Goal: Information Seeking & Learning: Check status

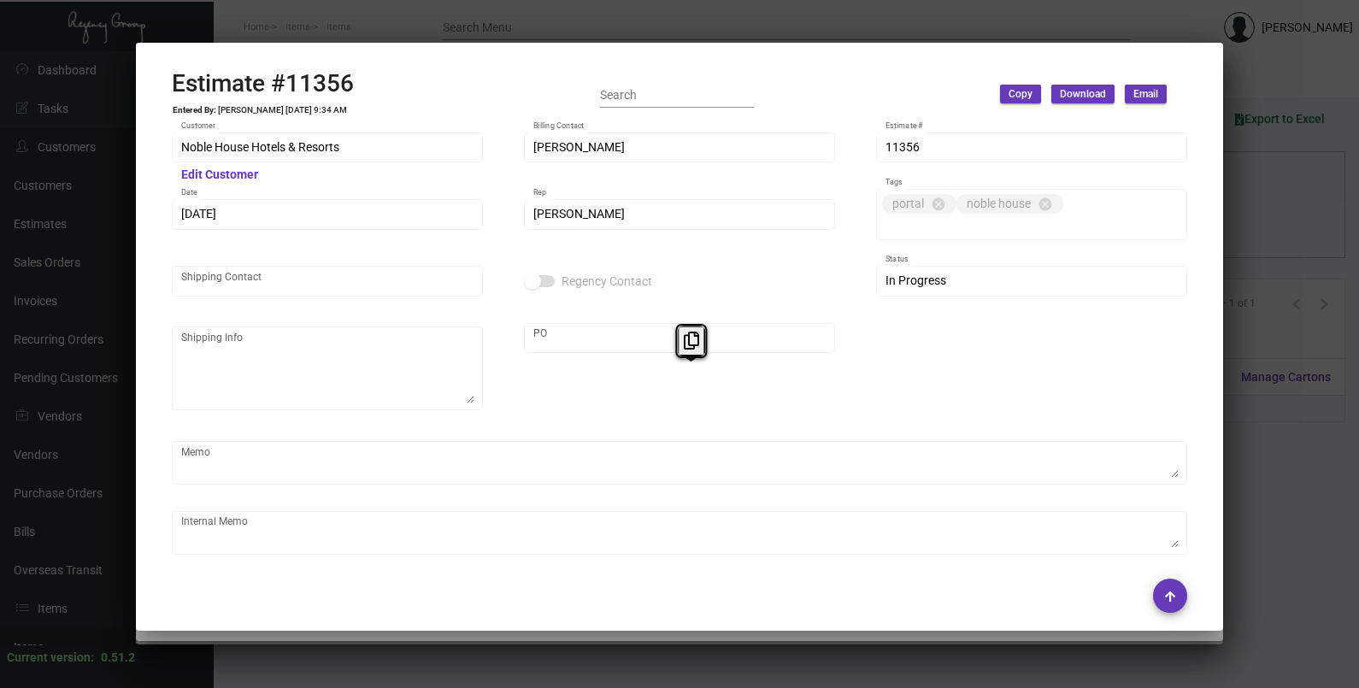
scroll to position [1035, 0]
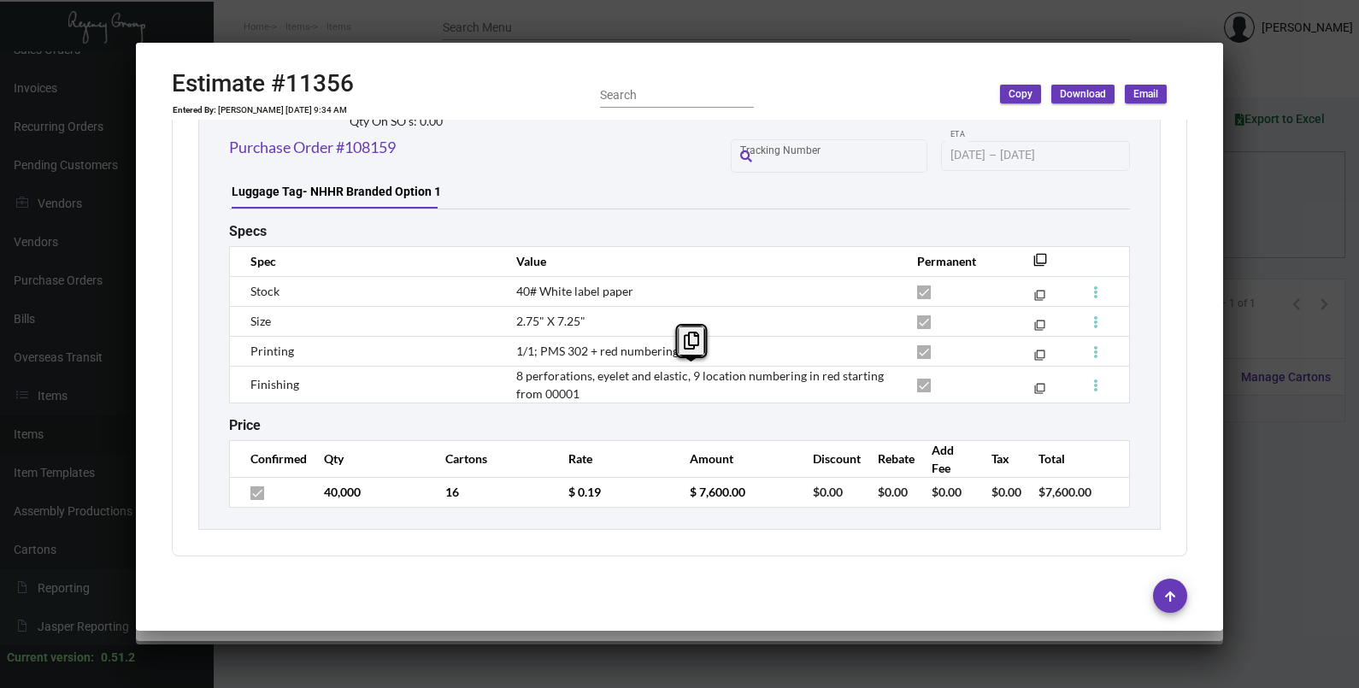
click at [1256, 217] on div at bounding box center [679, 344] width 1359 height 688
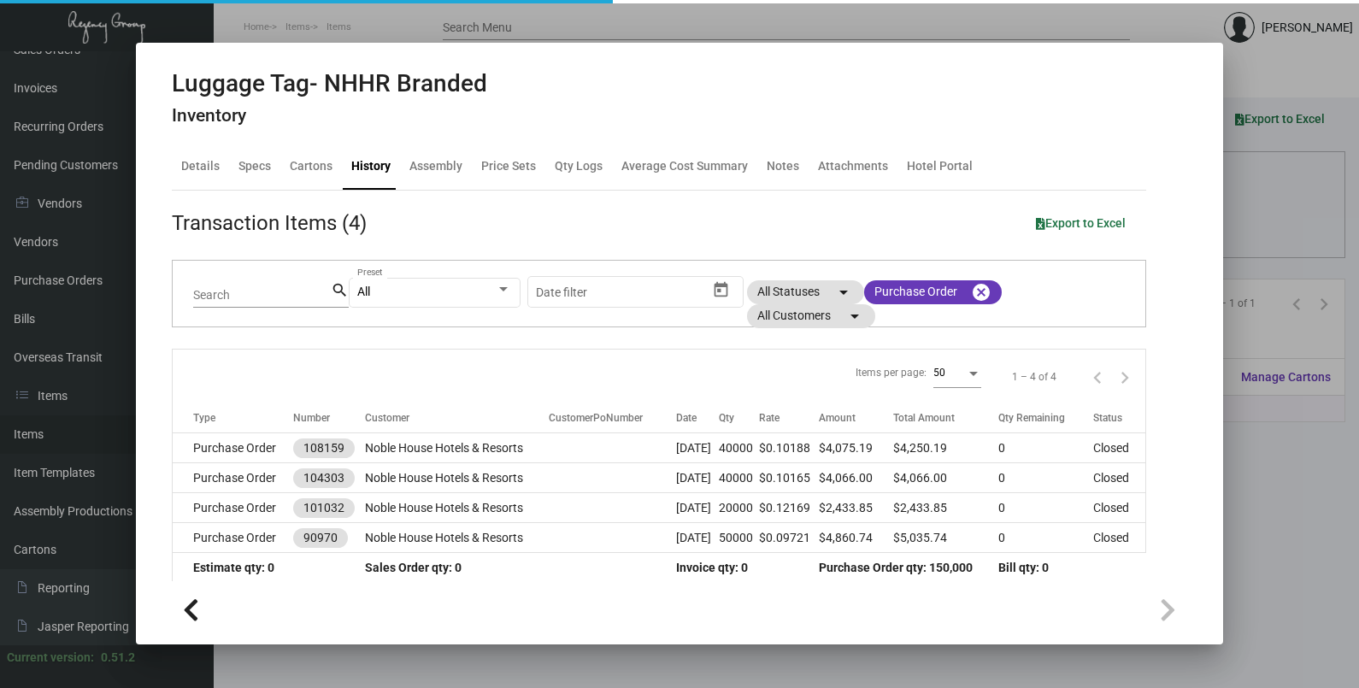
click at [1256, 217] on div at bounding box center [679, 344] width 1359 height 688
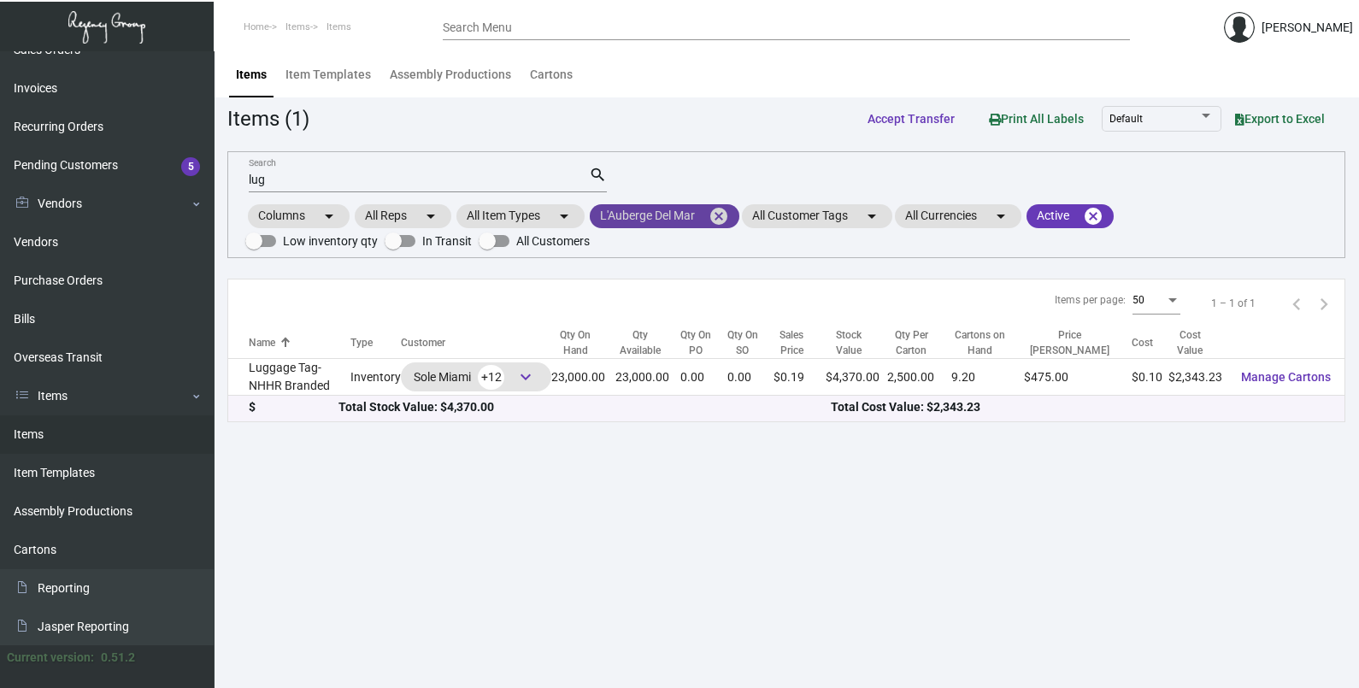
click at [726, 218] on mat-icon "cancel" at bounding box center [719, 216] width 21 height 21
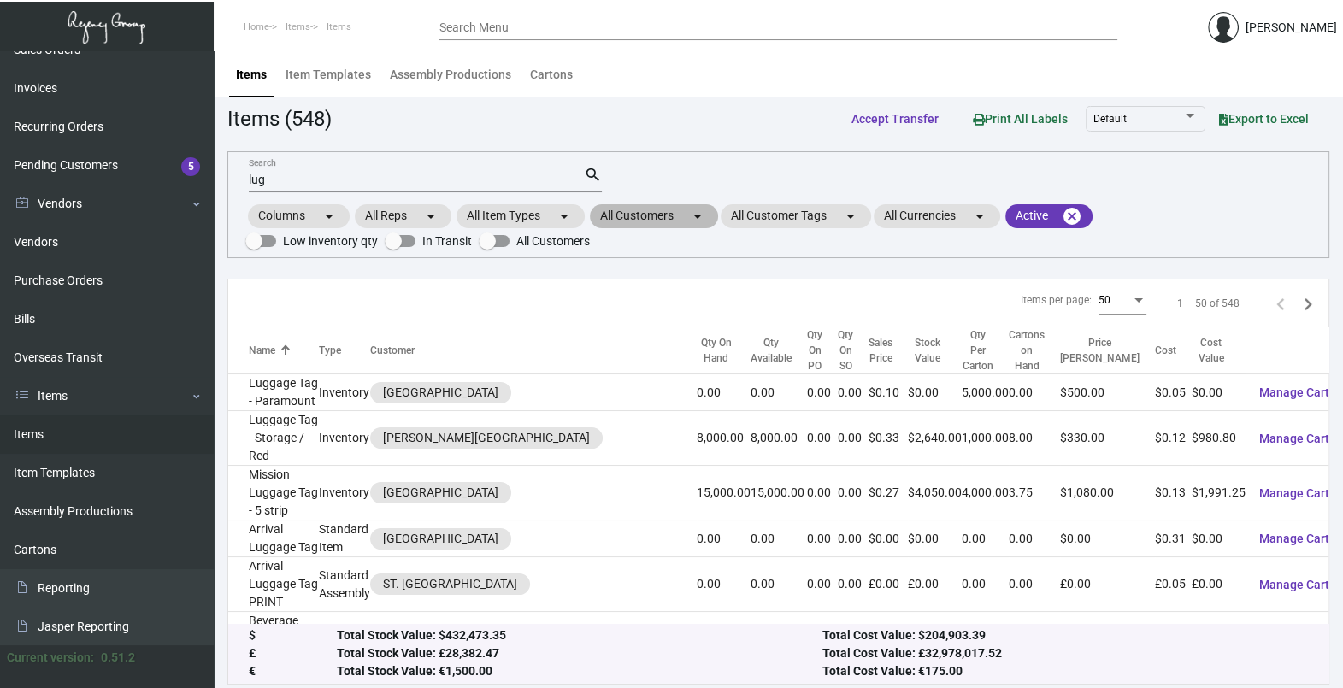
click at [697, 218] on mat-icon "arrow_drop_down" at bounding box center [697, 216] width 21 height 21
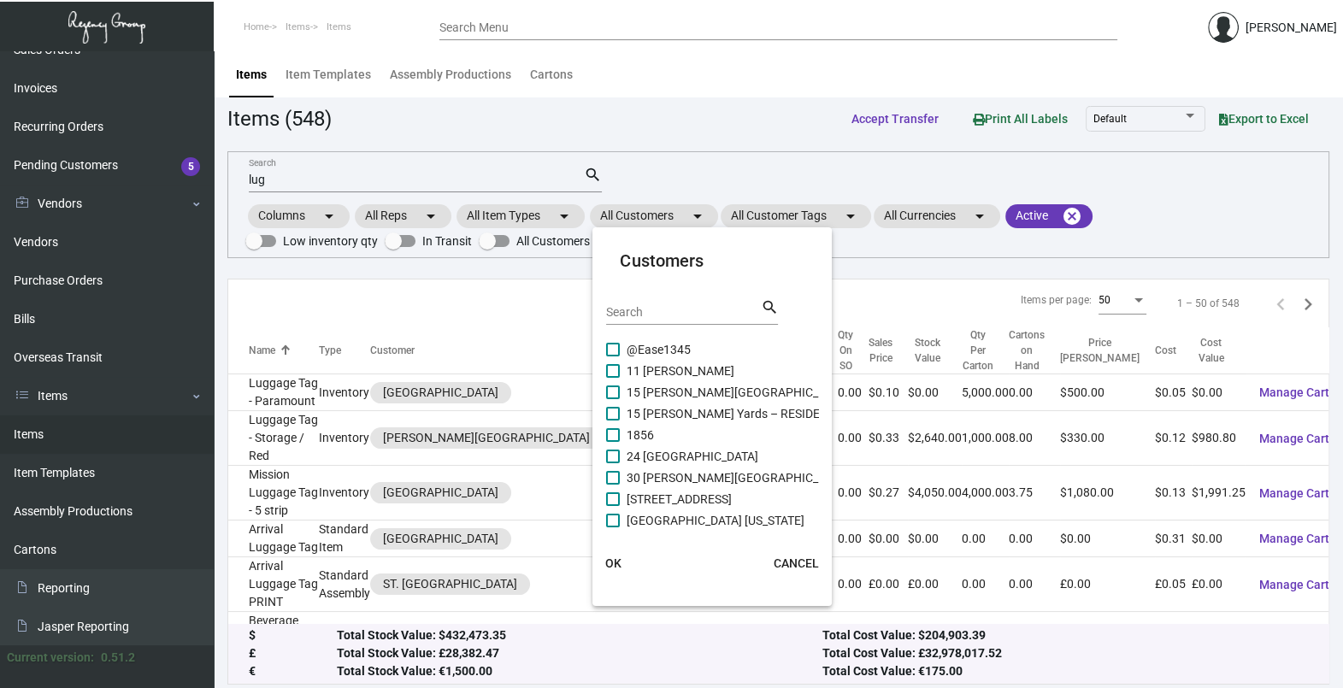
click at [650, 299] on div "Search" at bounding box center [683, 311] width 154 height 26
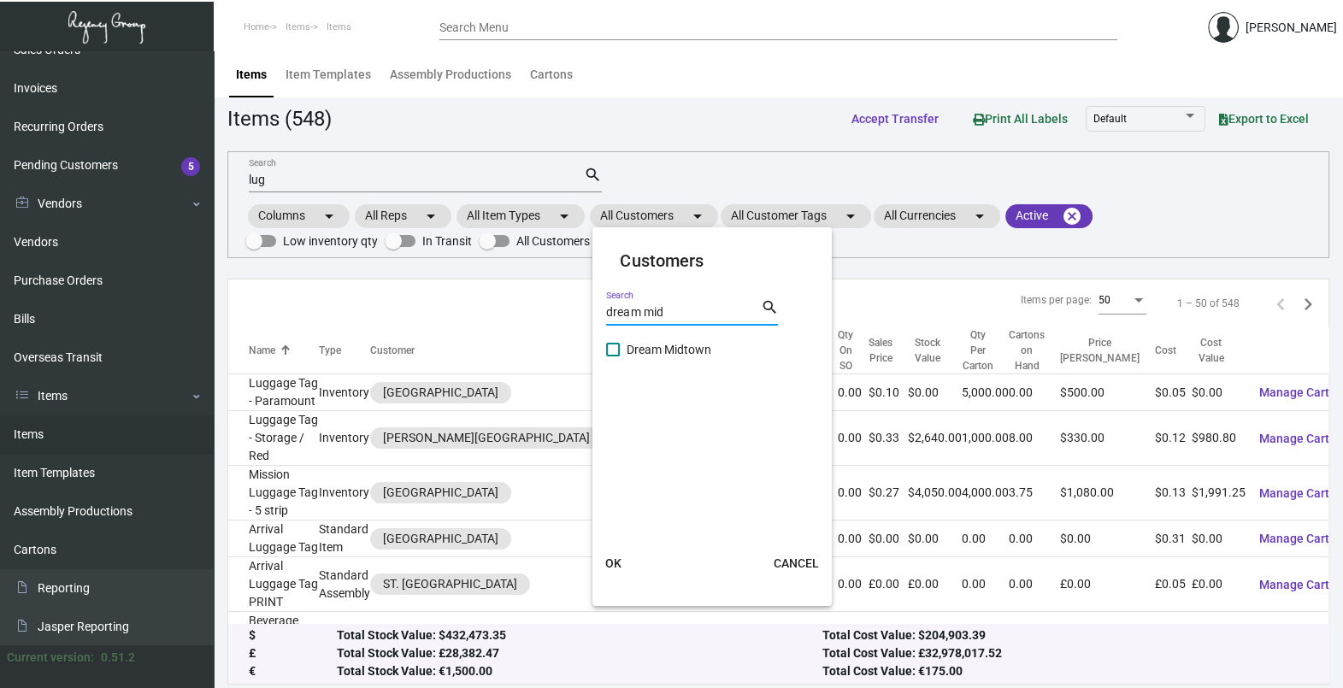
type input "dream mid"
click at [649, 351] on span "Dream Midtown" at bounding box center [669, 349] width 85 height 21
click at [613, 356] on input "Dream Midtown" at bounding box center [612, 356] width 1 height 1
checkbox input "true"
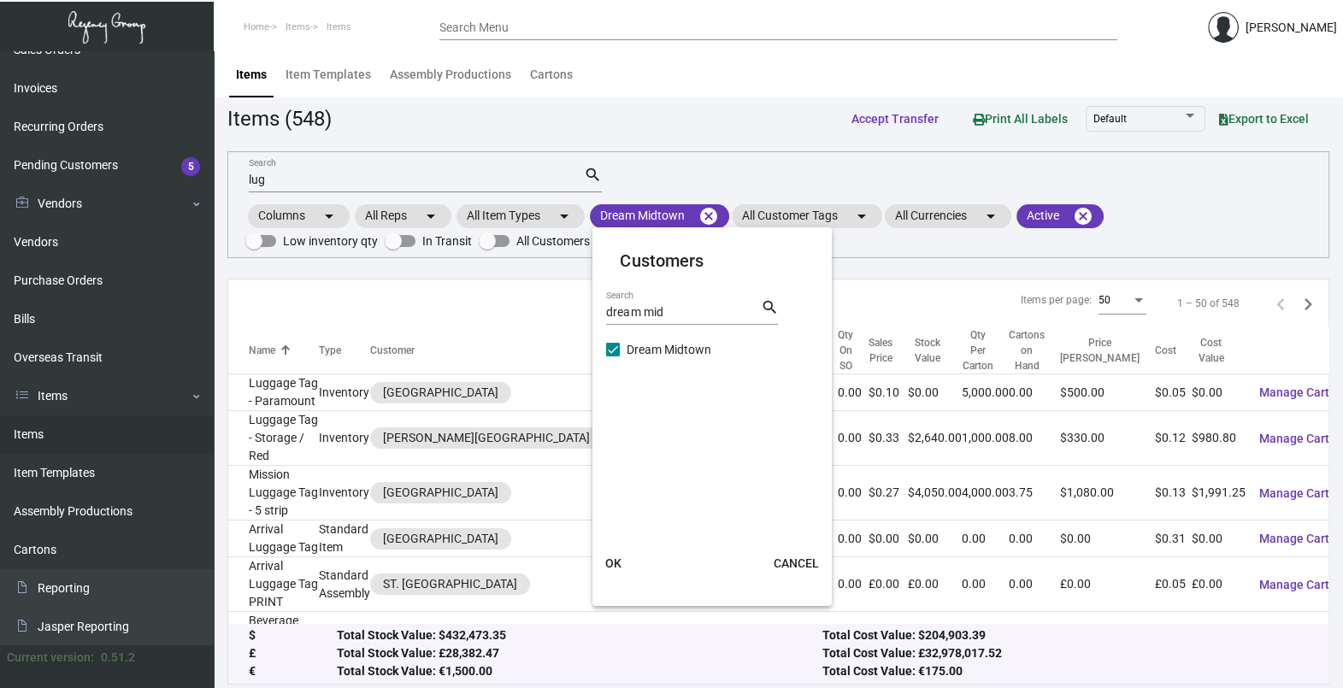
click at [609, 557] on span "OK" at bounding box center [613, 563] width 16 height 14
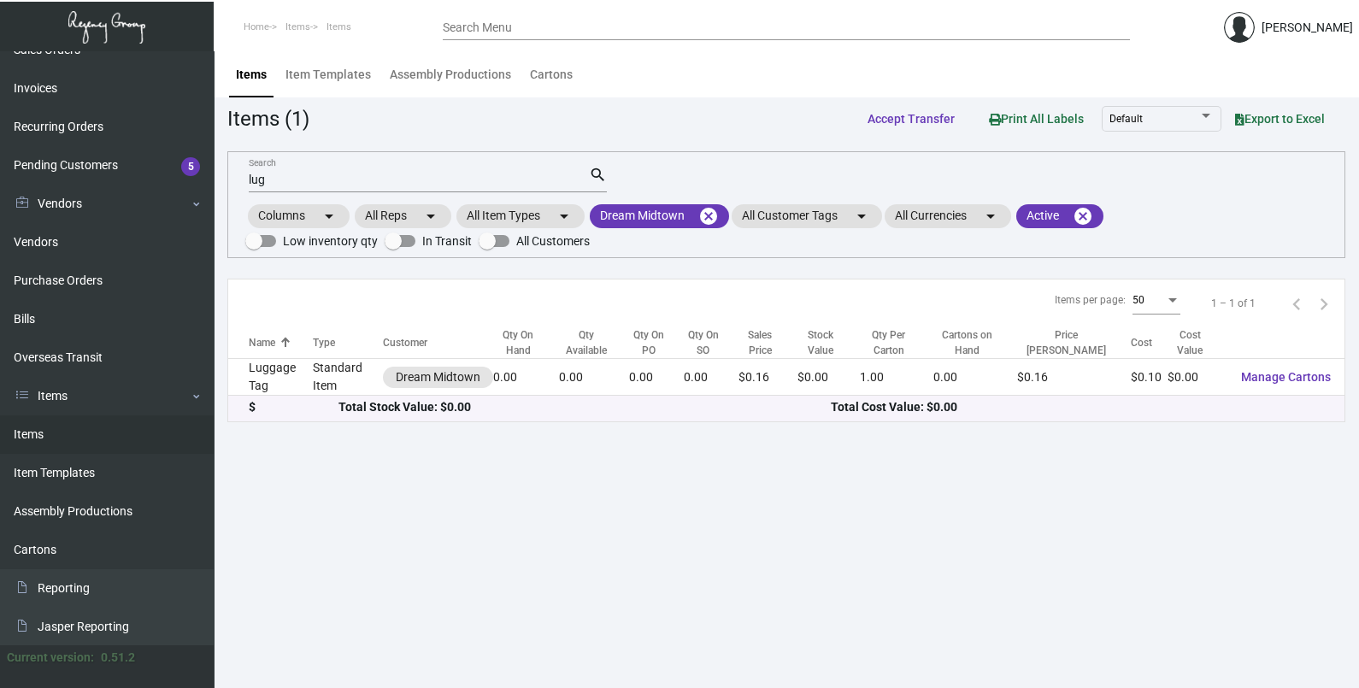
click at [318, 180] on input "lug" at bounding box center [419, 181] width 340 height 14
type input "l"
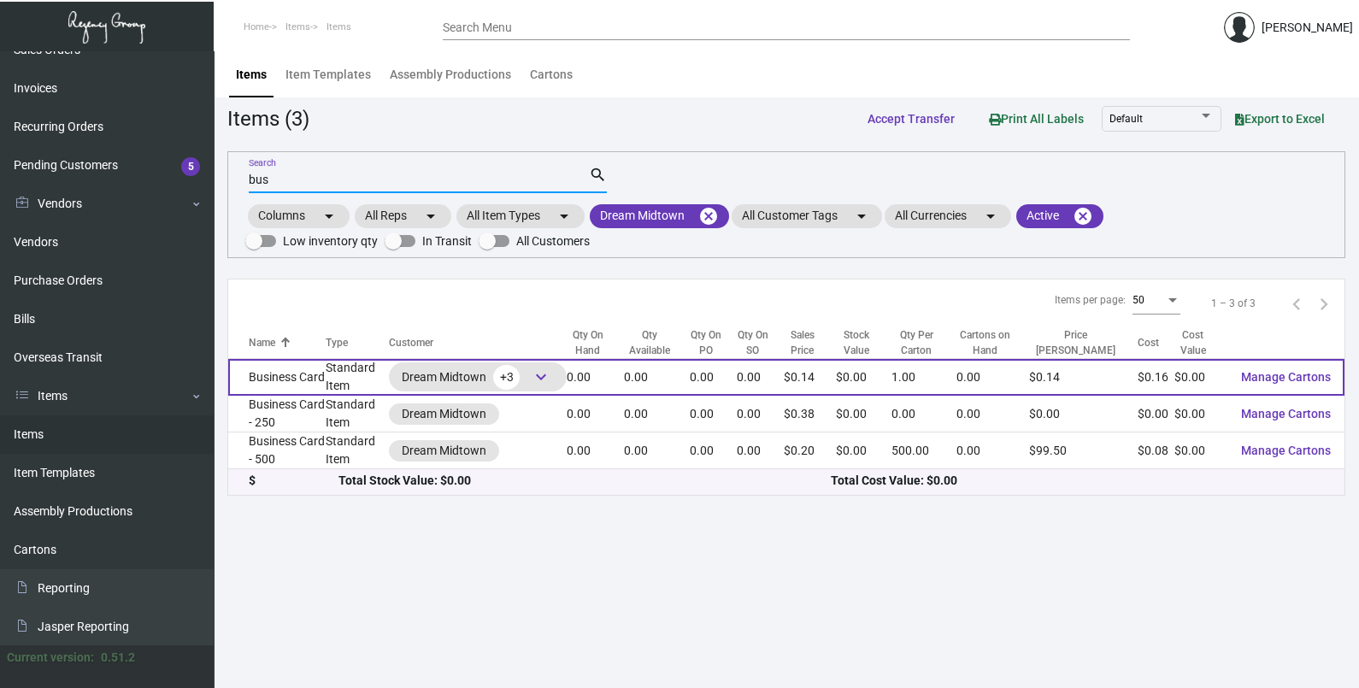
type input "bus"
click at [297, 380] on td "Business Card" at bounding box center [276, 377] width 97 height 37
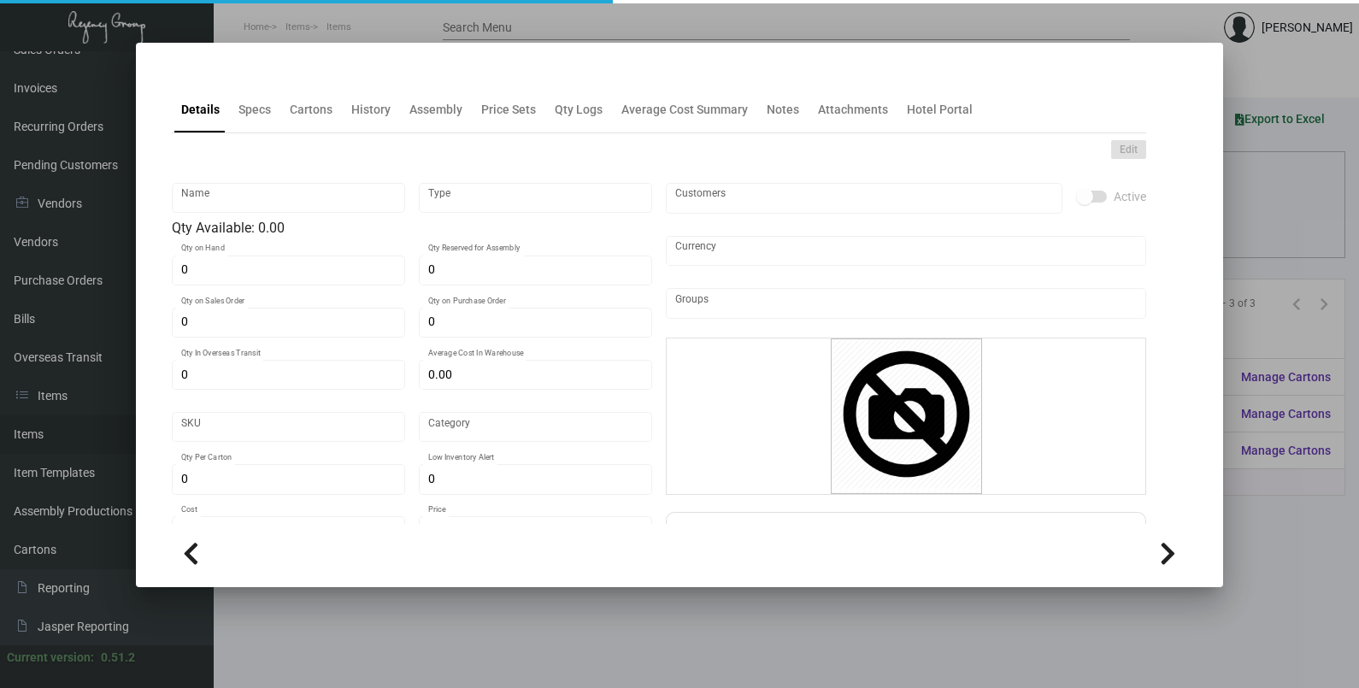
type input "Business Card"
type input "Standard Item"
type input "$ 0.00"
type input "603-Business Card-59"
type input "Standard"
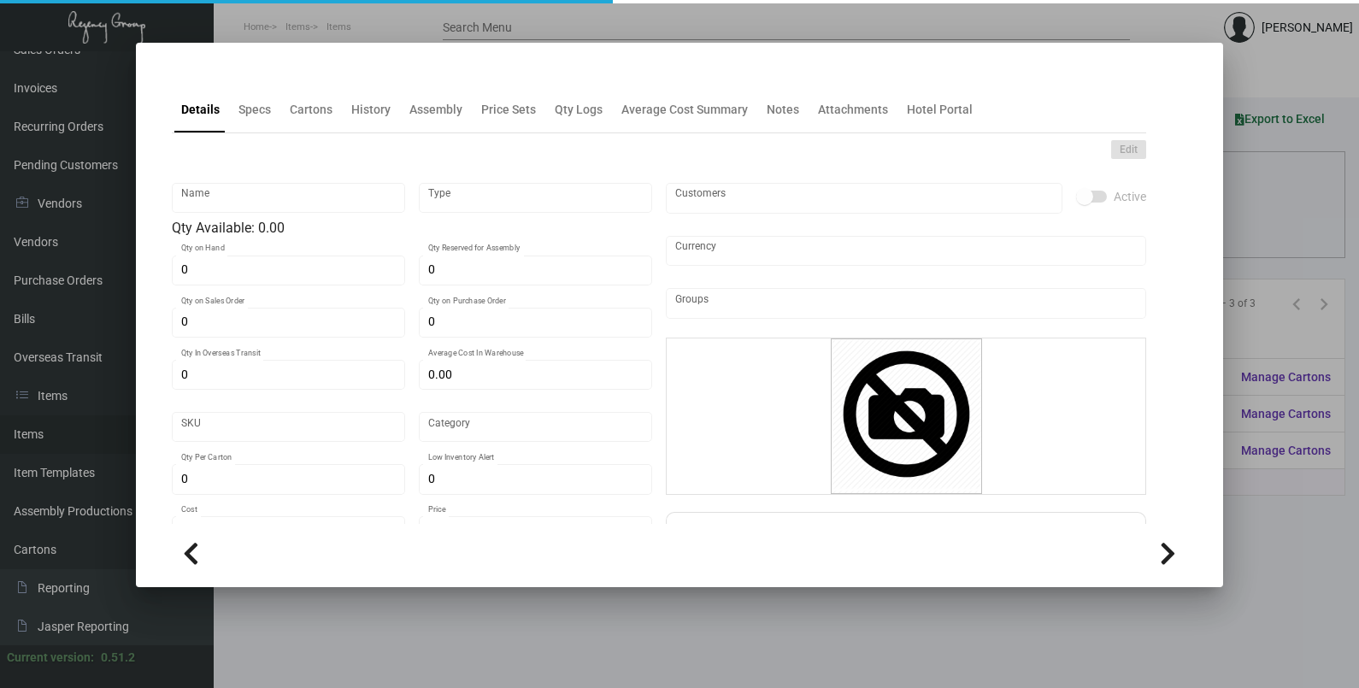
type input "1"
type input "$ 0.1557"
type input "$ 0.138"
checkbox input "true"
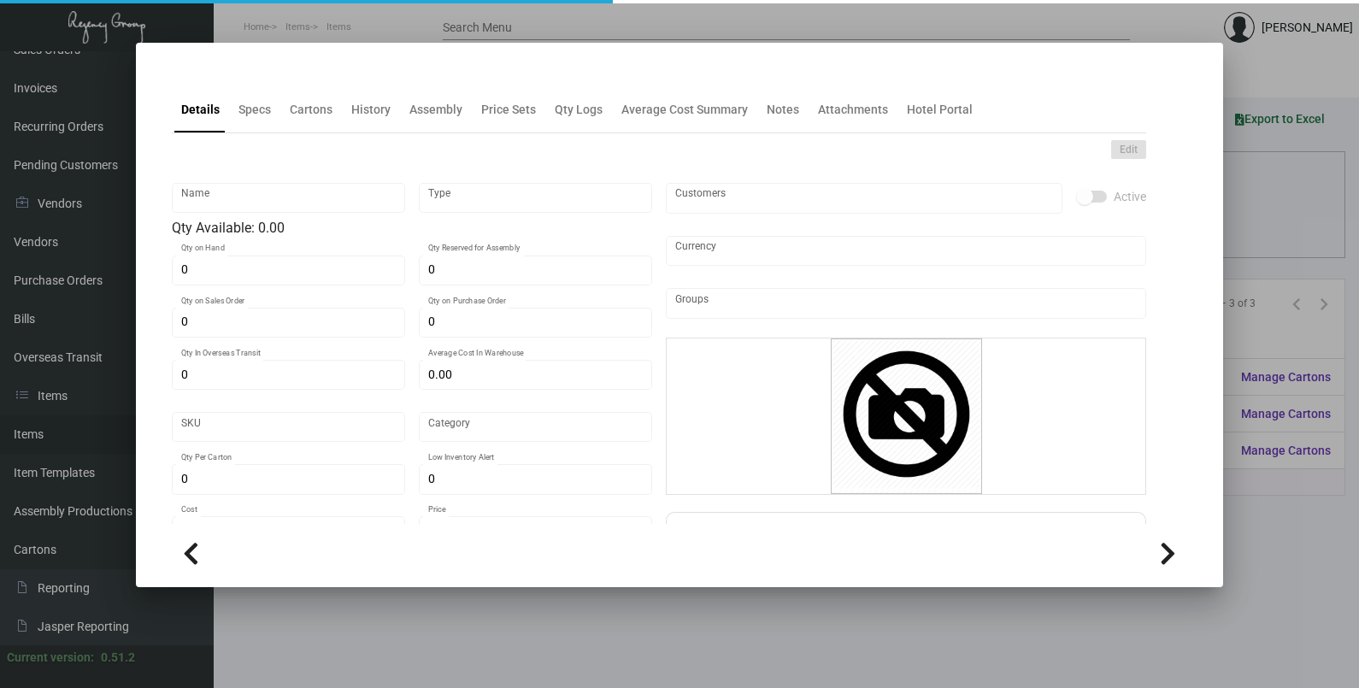
type input "United States Dollar $"
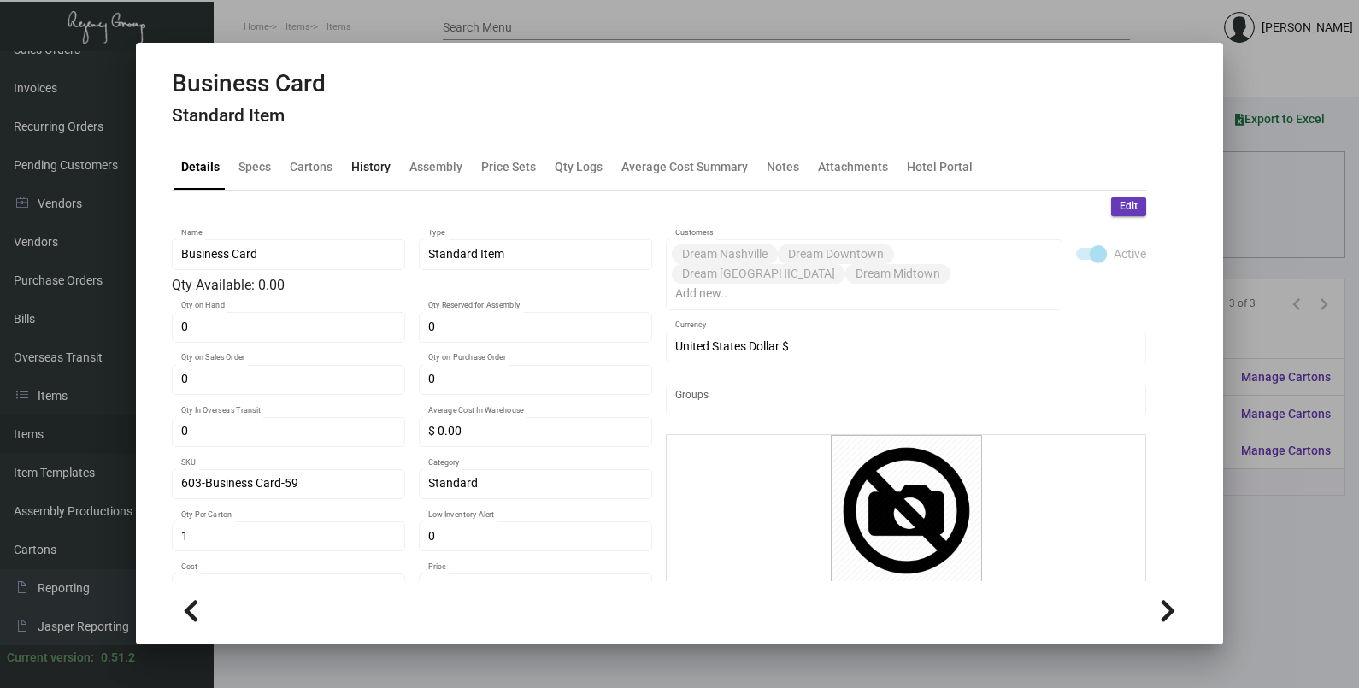
click at [366, 167] on div "History" at bounding box center [370, 166] width 39 height 18
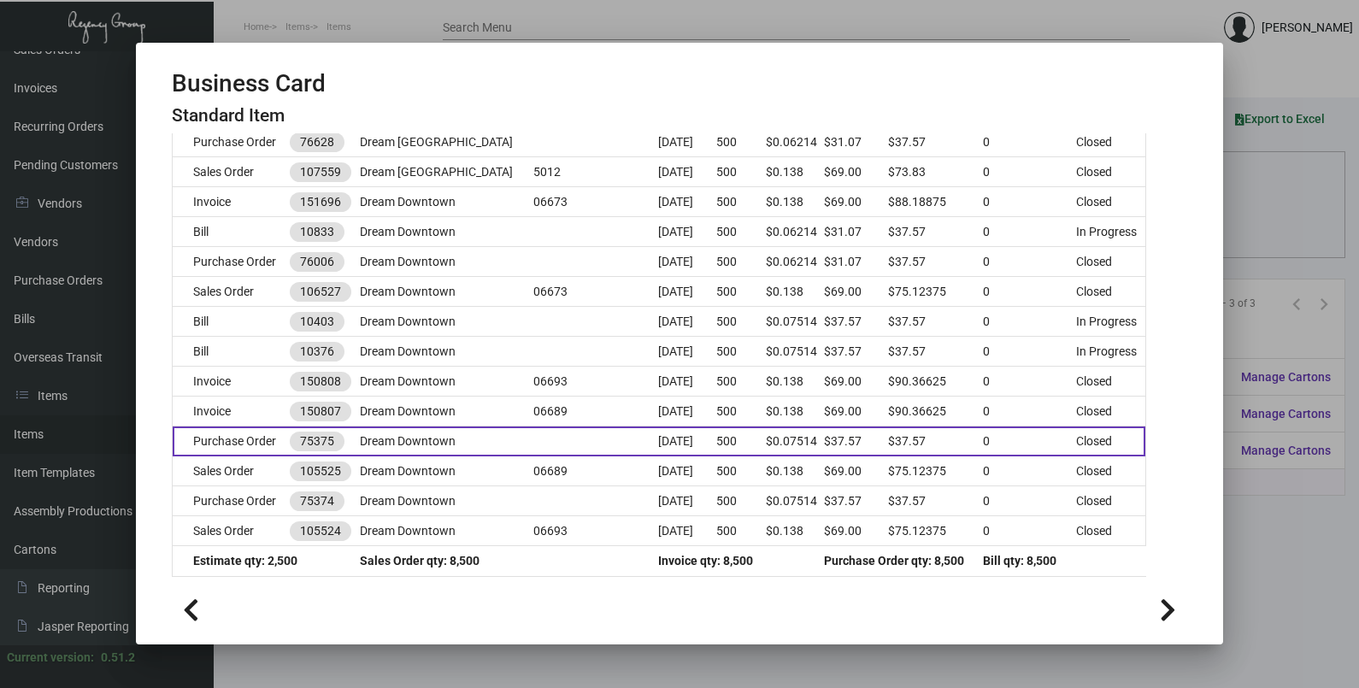
scroll to position [1089, 0]
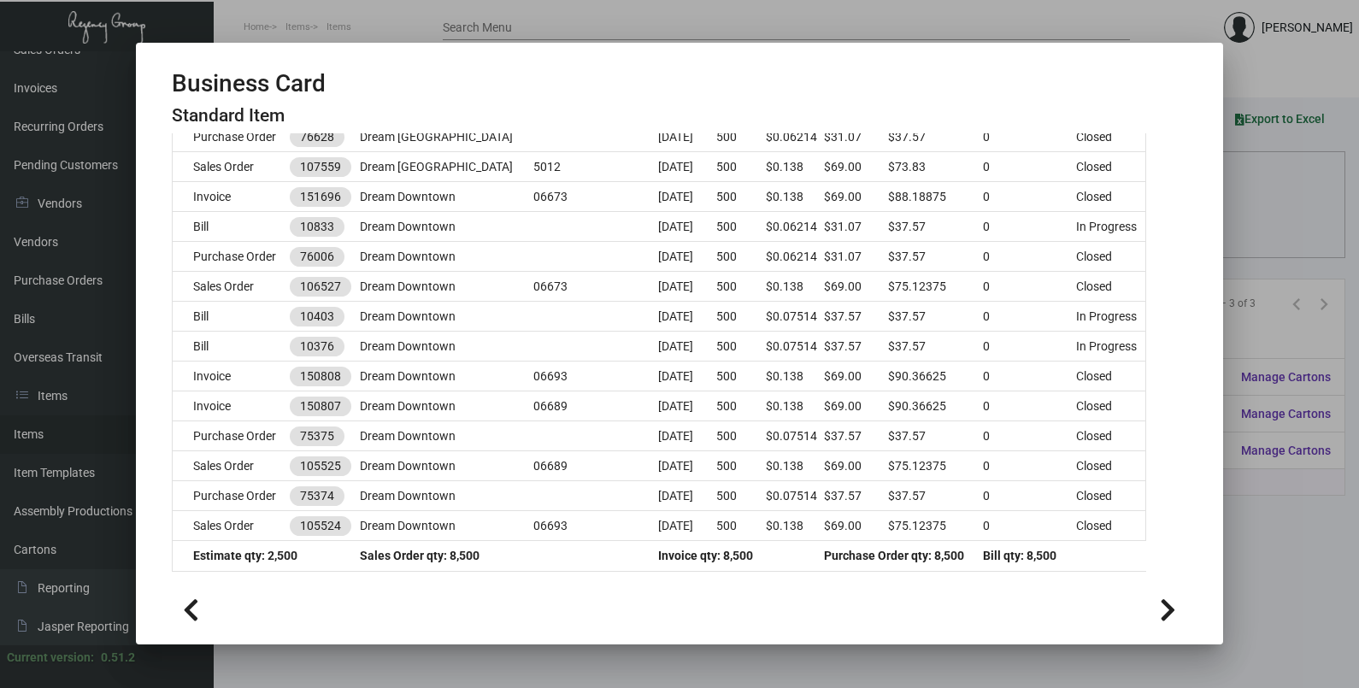
click at [1286, 543] on div at bounding box center [679, 344] width 1359 height 688
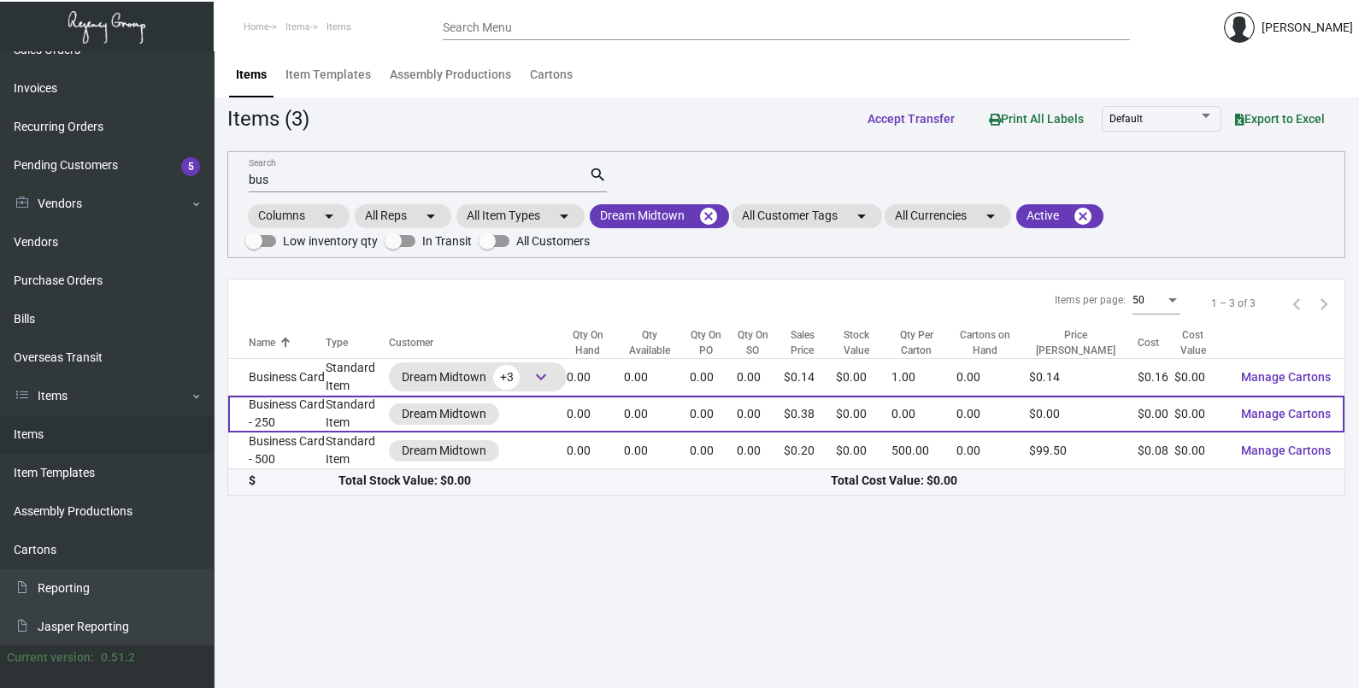
click at [544, 415] on div "Dream Midtown" at bounding box center [478, 413] width 178 height 21
click at [300, 426] on td "Business Card - 250" at bounding box center [276, 414] width 97 height 37
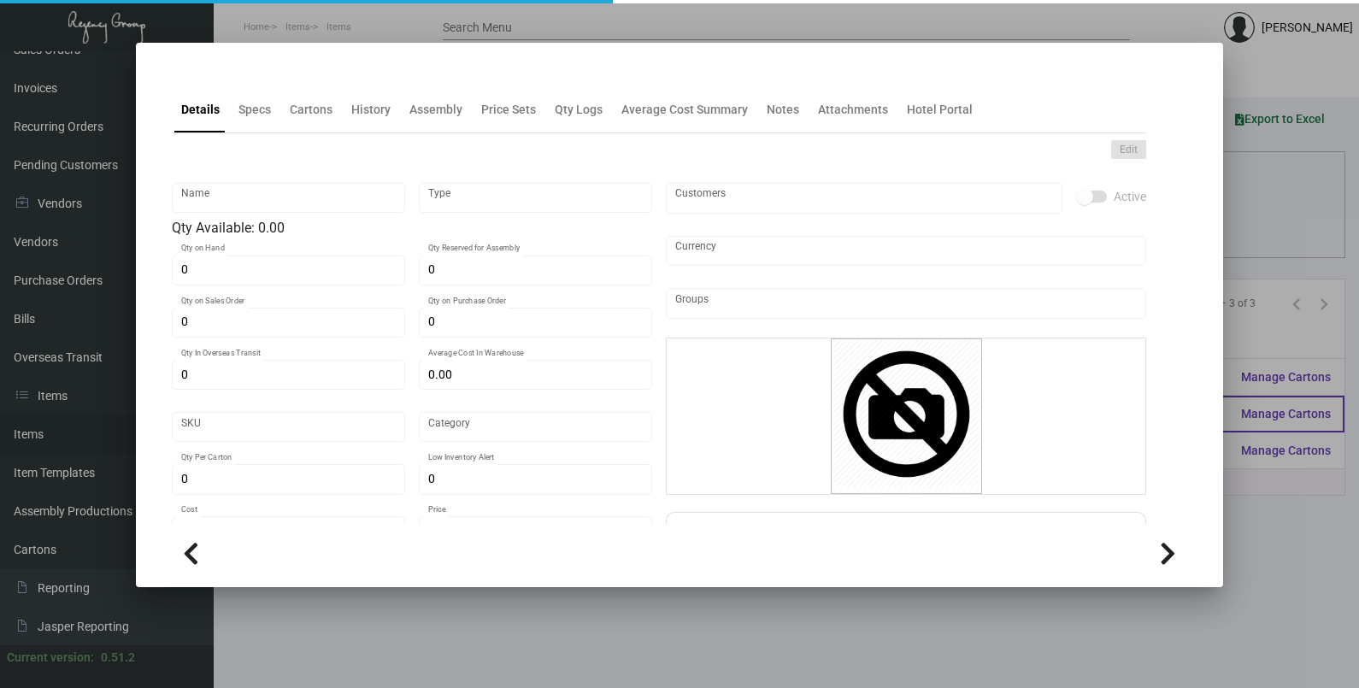
type input "Business Card - 250"
type input "Standard Item"
type input "$ 0.00"
type input "Standard"
type input "$ 0.00"
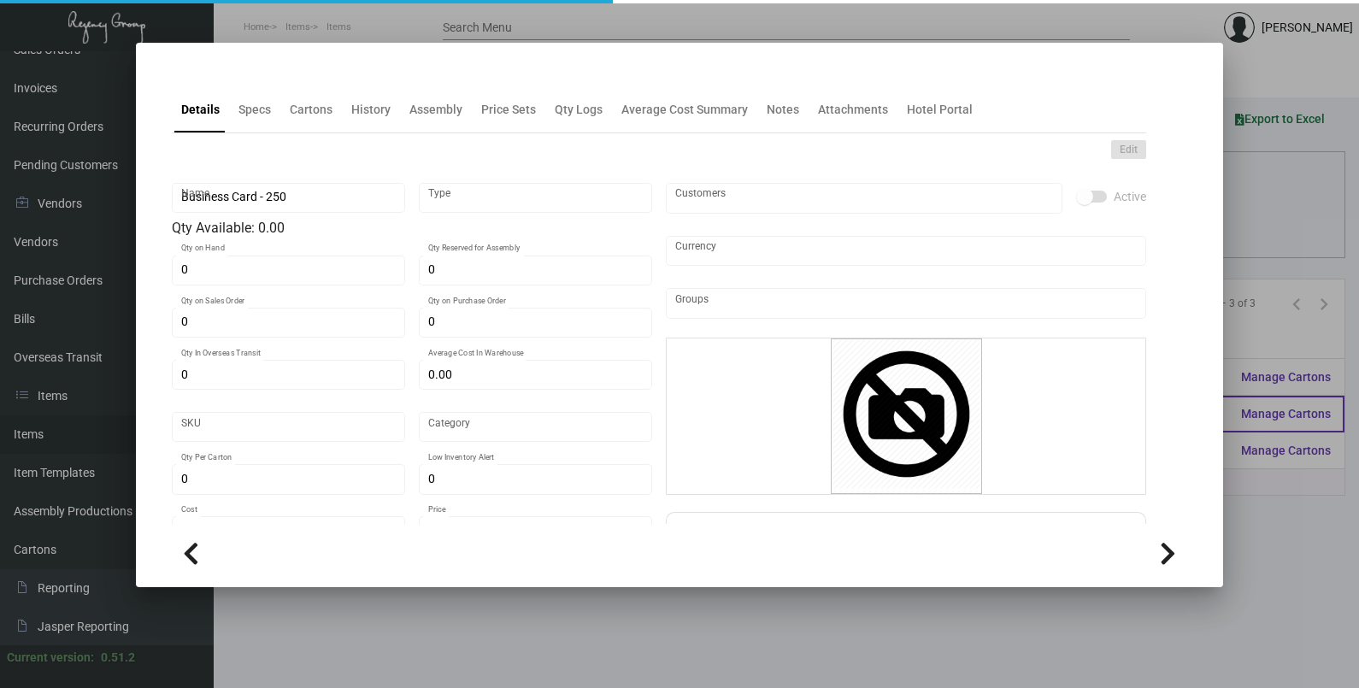
type input "$ 0.384"
checkbox input "true"
type input "United States Dollar $"
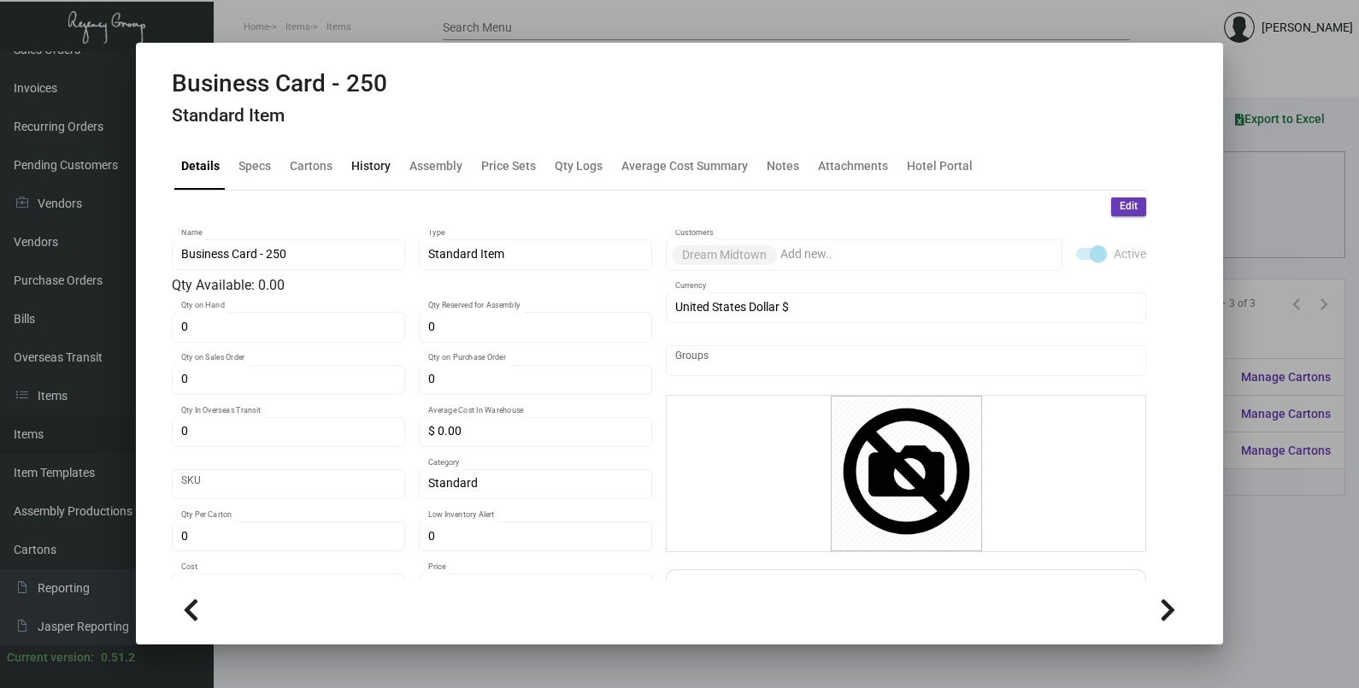
click at [372, 163] on div "History" at bounding box center [370, 166] width 39 height 18
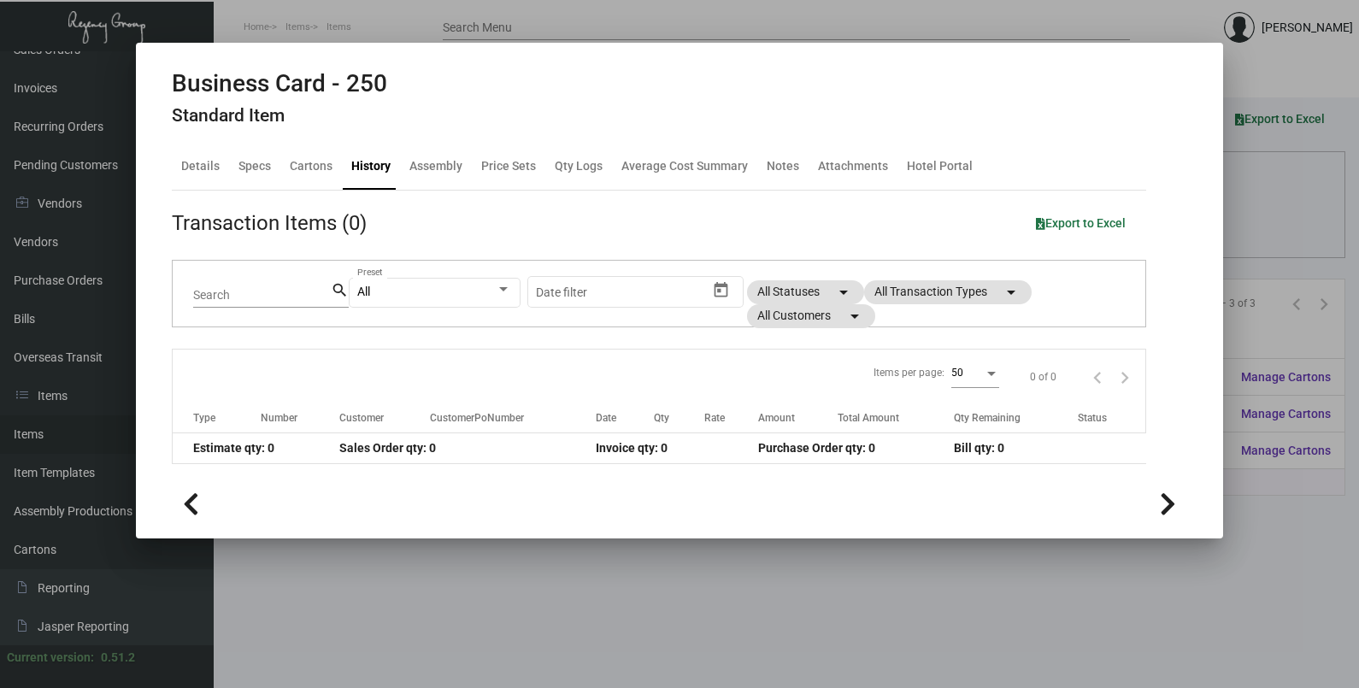
click at [1201, 626] on div at bounding box center [679, 344] width 1359 height 688
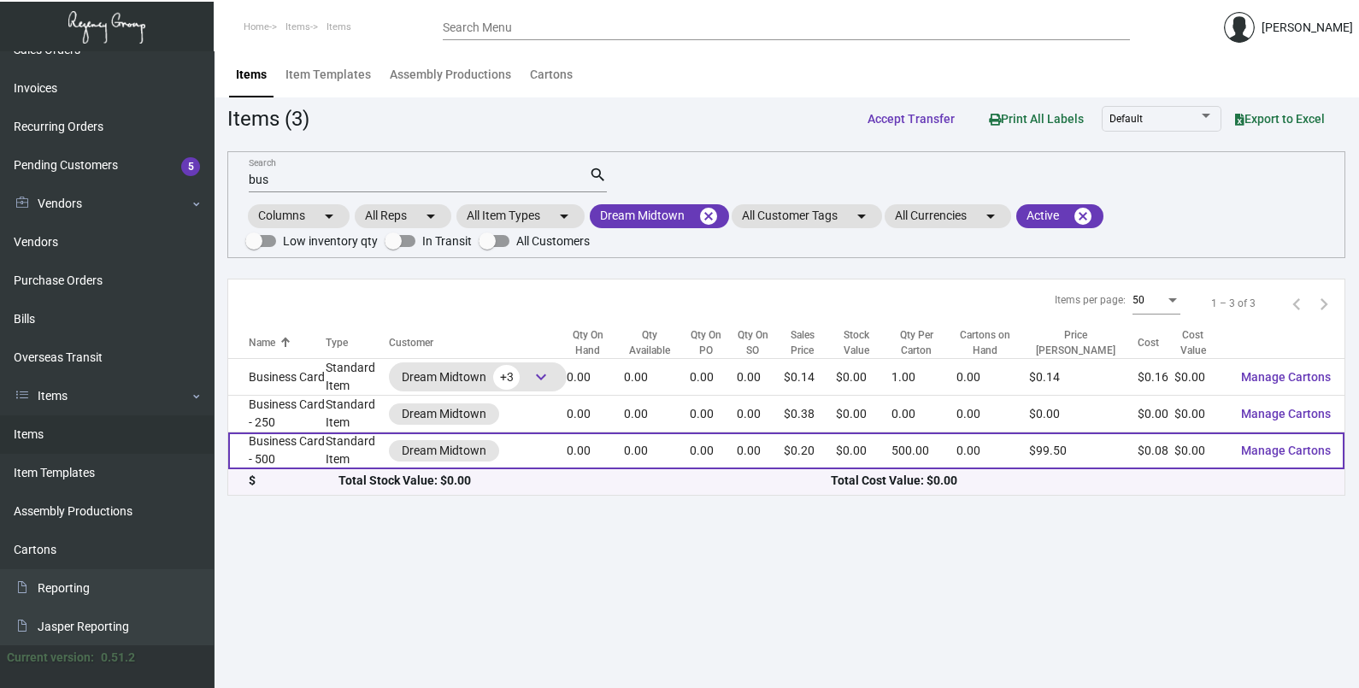
click at [527, 454] on div "Dream Midtown" at bounding box center [478, 450] width 178 height 21
click at [326, 449] on td "Business Card - 500" at bounding box center [276, 450] width 97 height 37
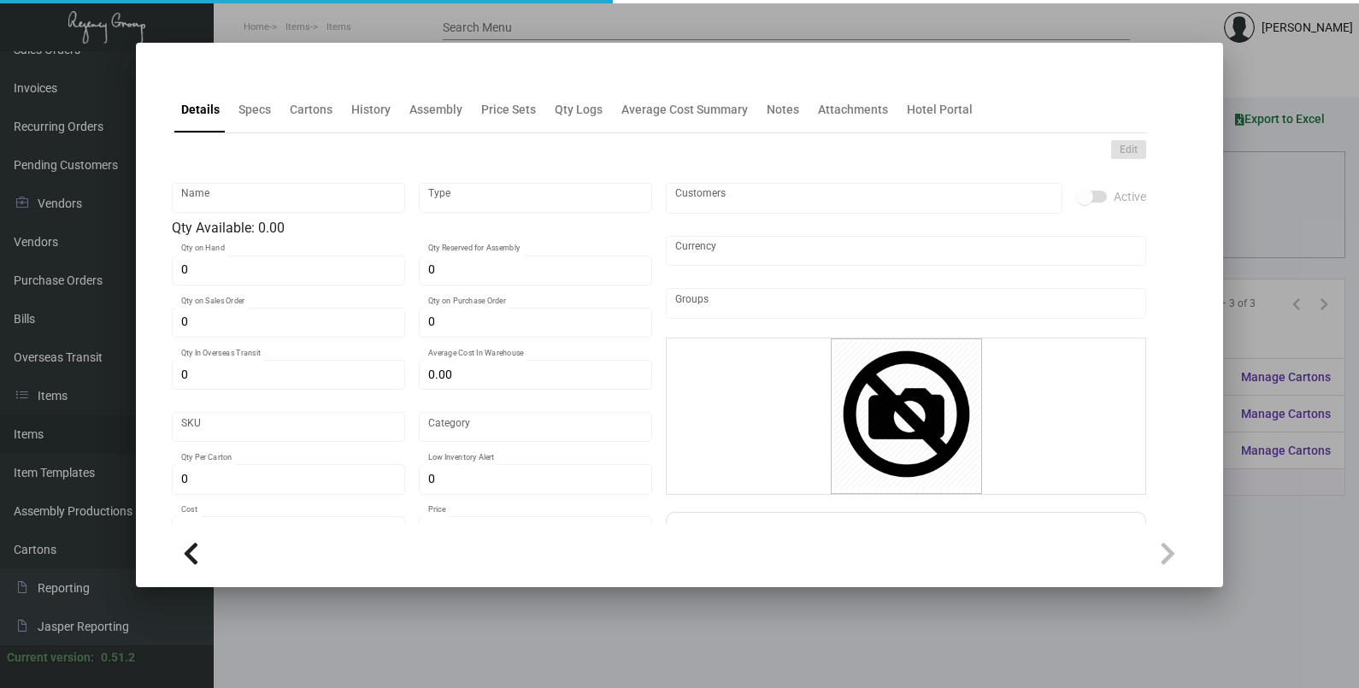
type input "Business Card - 500"
type input "Standard Item"
type input "$ 0.00"
type input "606-Business Card-19"
type input "Standard"
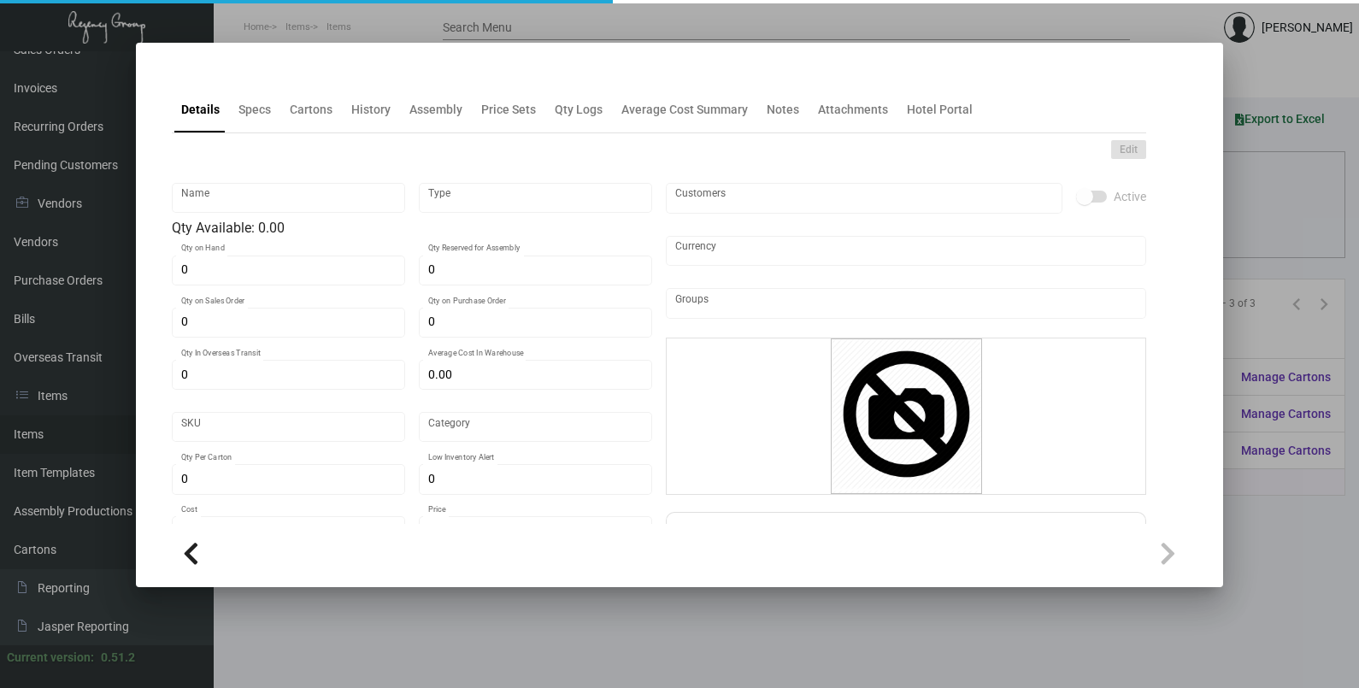
type input "500"
type input "$ 0.0825"
type input "$ 0.199"
checkbox input "true"
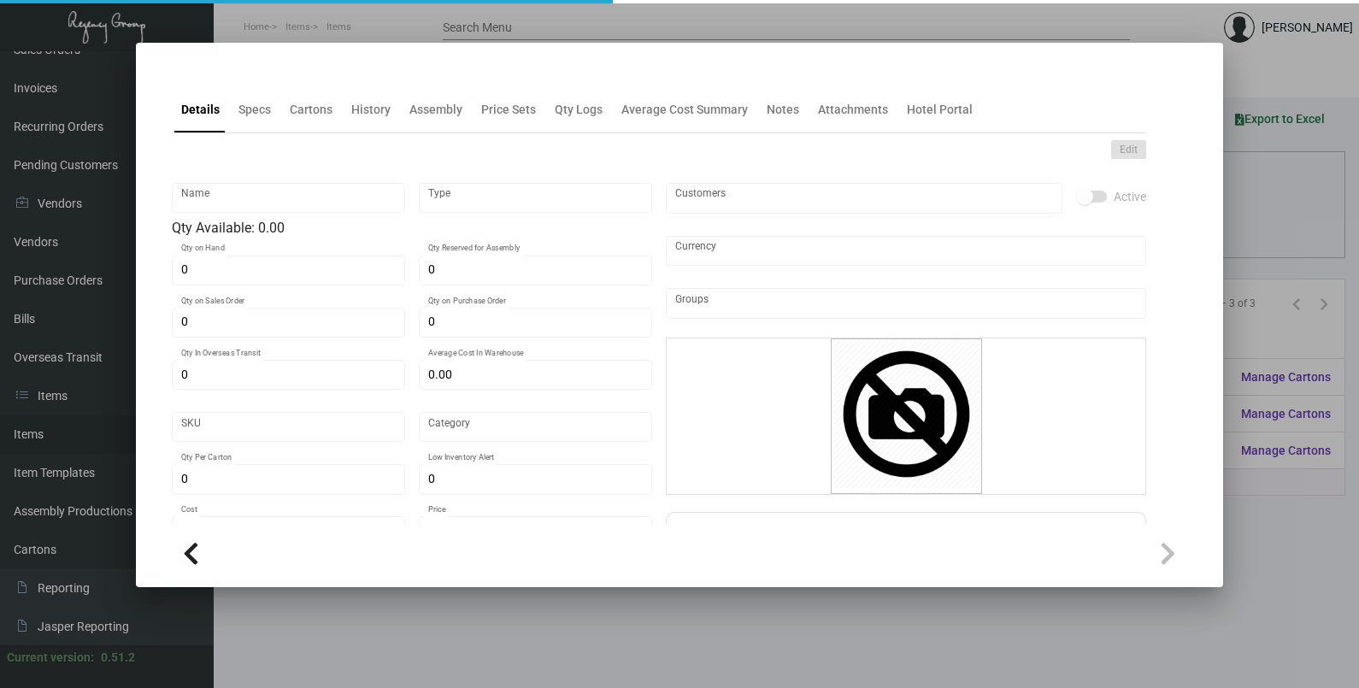
type input "United States Dollar $"
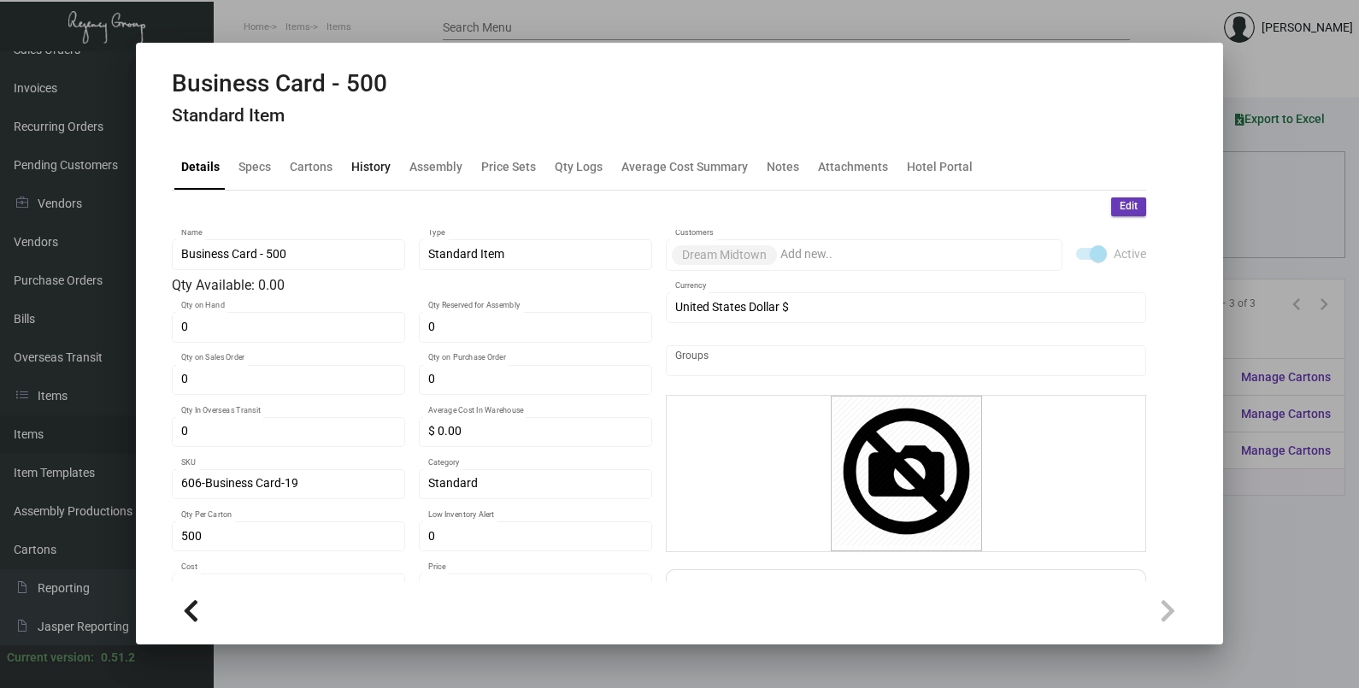
click at [386, 155] on div "History" at bounding box center [370, 166] width 53 height 41
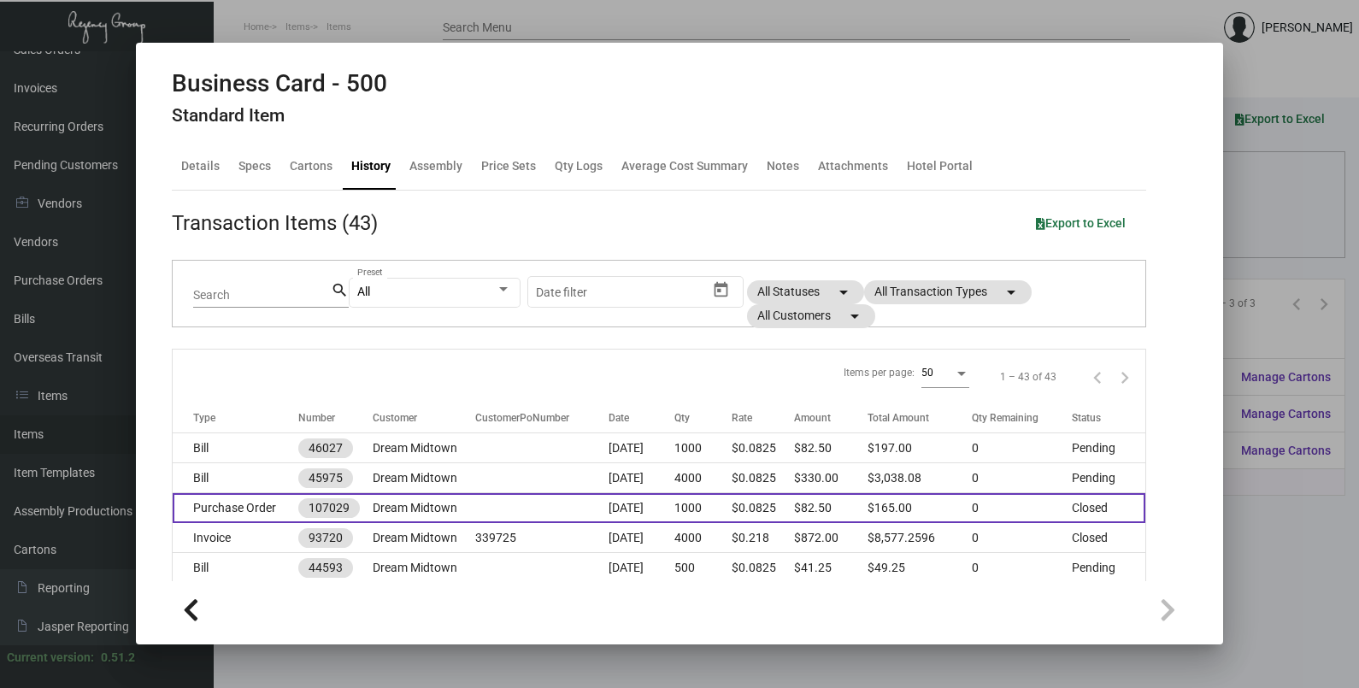
click at [519, 497] on td at bounding box center [541, 508] width 132 height 30
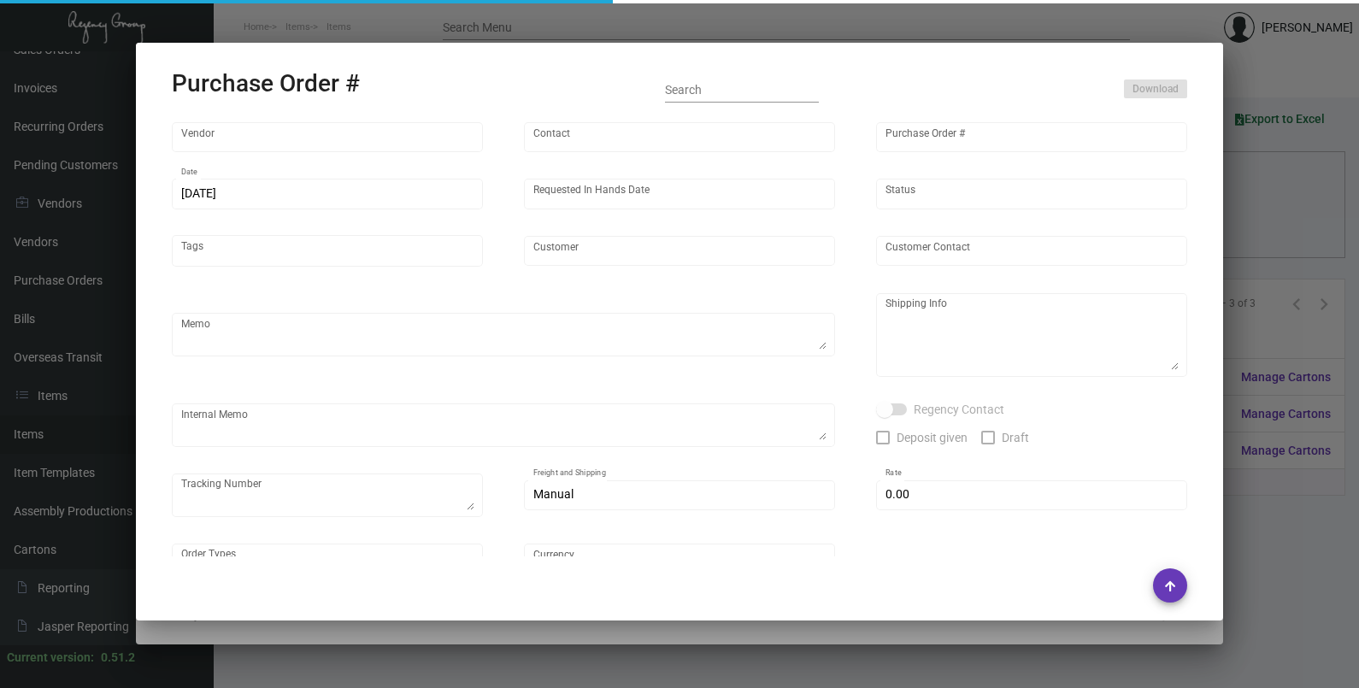
type input "4 Over"
type input "107029"
type input "[DATE]"
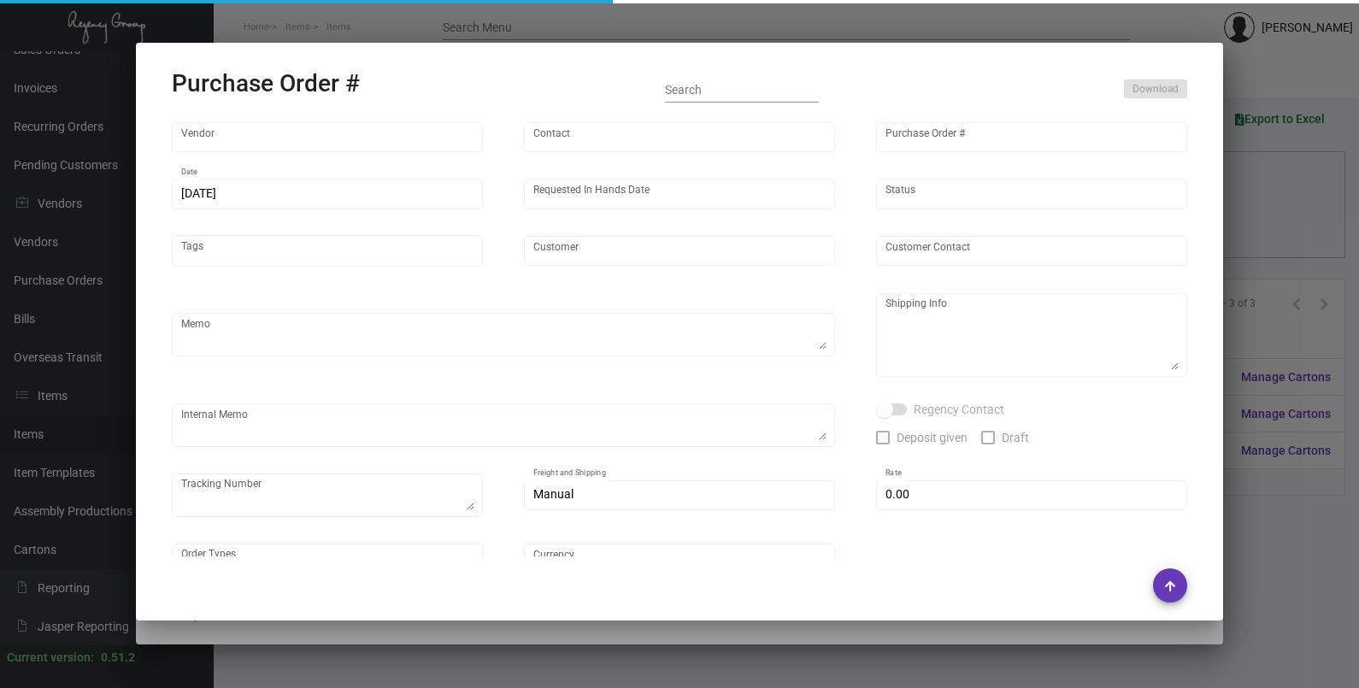
type input "Dream Midtown"
type input "[PERSON_NAME]"
type textarea "Dream Midtown - [PERSON_NAME] [STREET_ADDRESS][US_STATE]"
type textarea "Dropship. $16. THIS IS A REPRINT for an error on vendor end. We would be gettin…"
type input "$ 0.00"
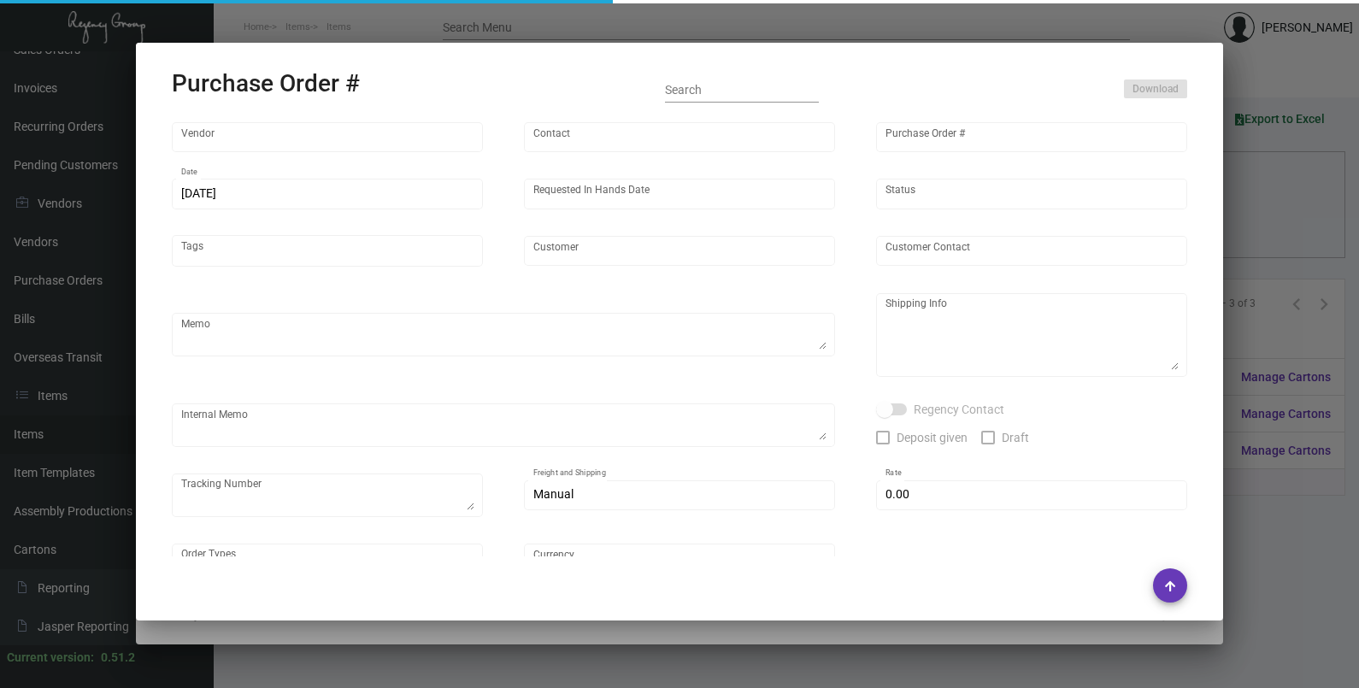
type input "United States Dollar $"
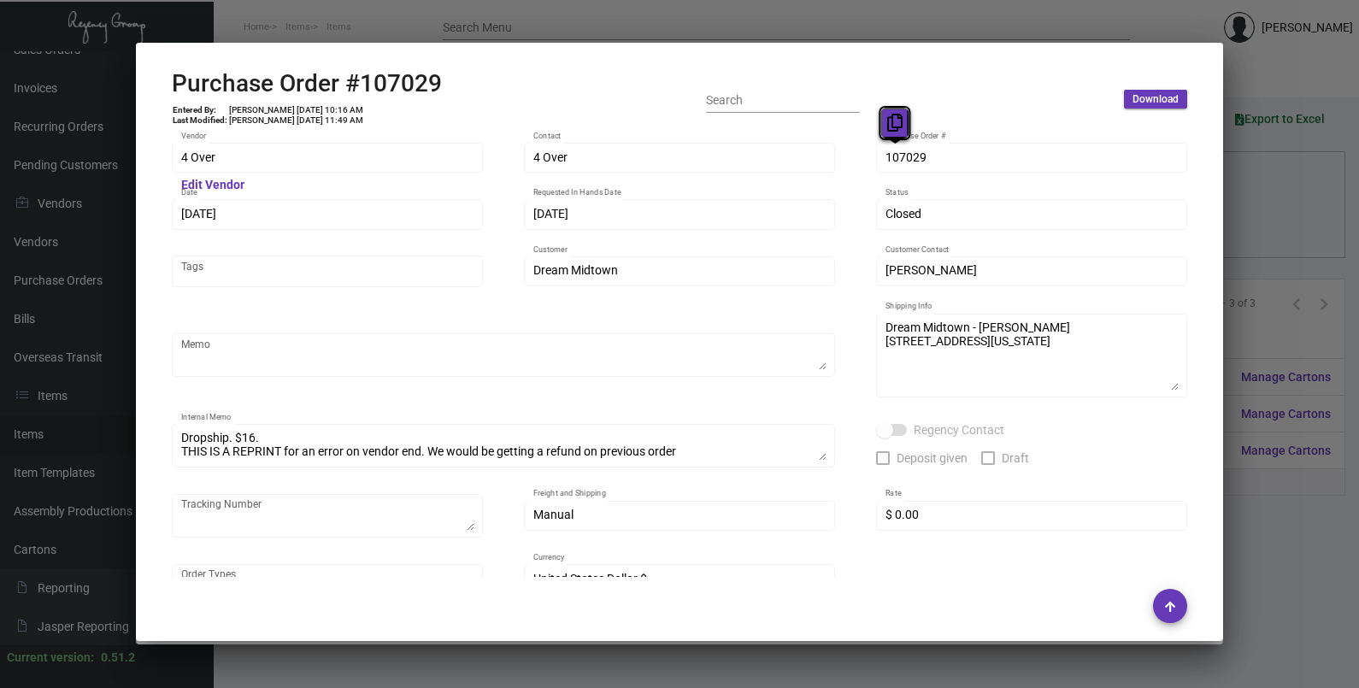
drag, startPoint x: 909, startPoint y: 159, endPoint x: 897, endPoint y: 111, distance: 49.1
click at [890, 122] on icon at bounding box center [894, 123] width 15 height 18
drag, startPoint x: 238, startPoint y: 209, endPoint x: 205, endPoint y: 175, distance: 47.2
click at [205, 175] on icon at bounding box center [210, 180] width 15 height 18
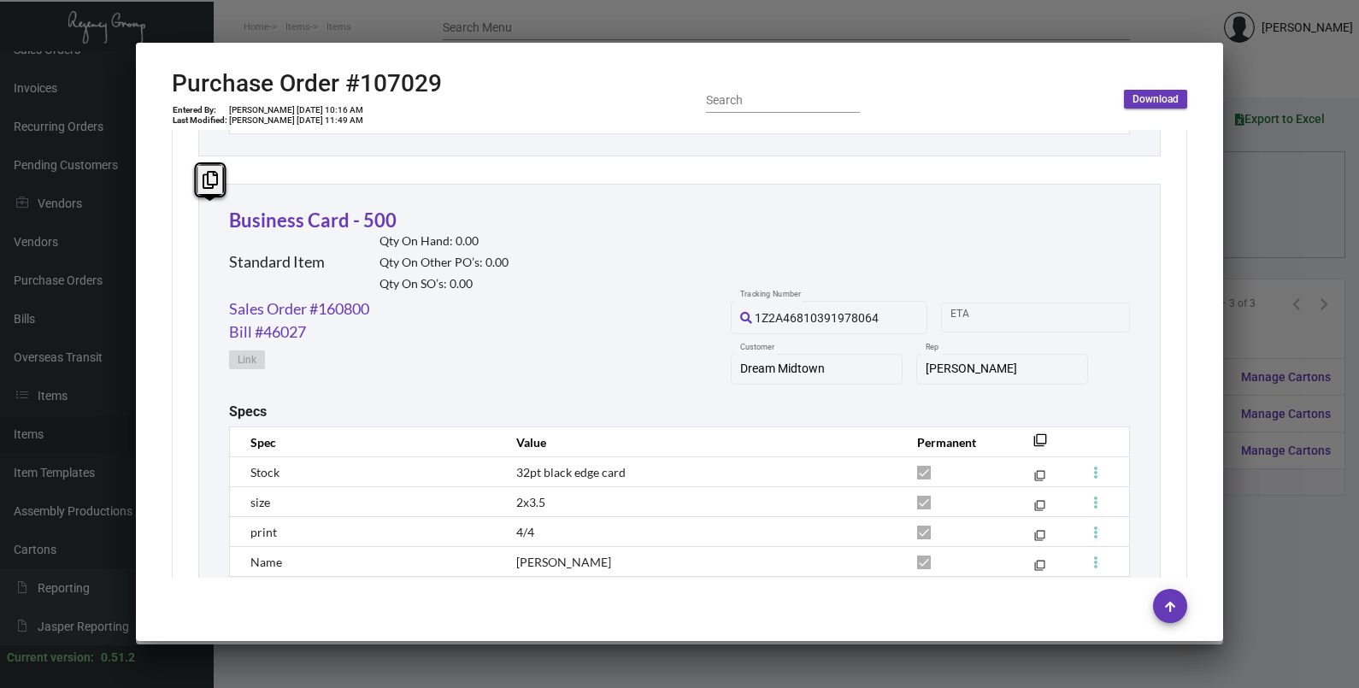
scroll to position [1154, 0]
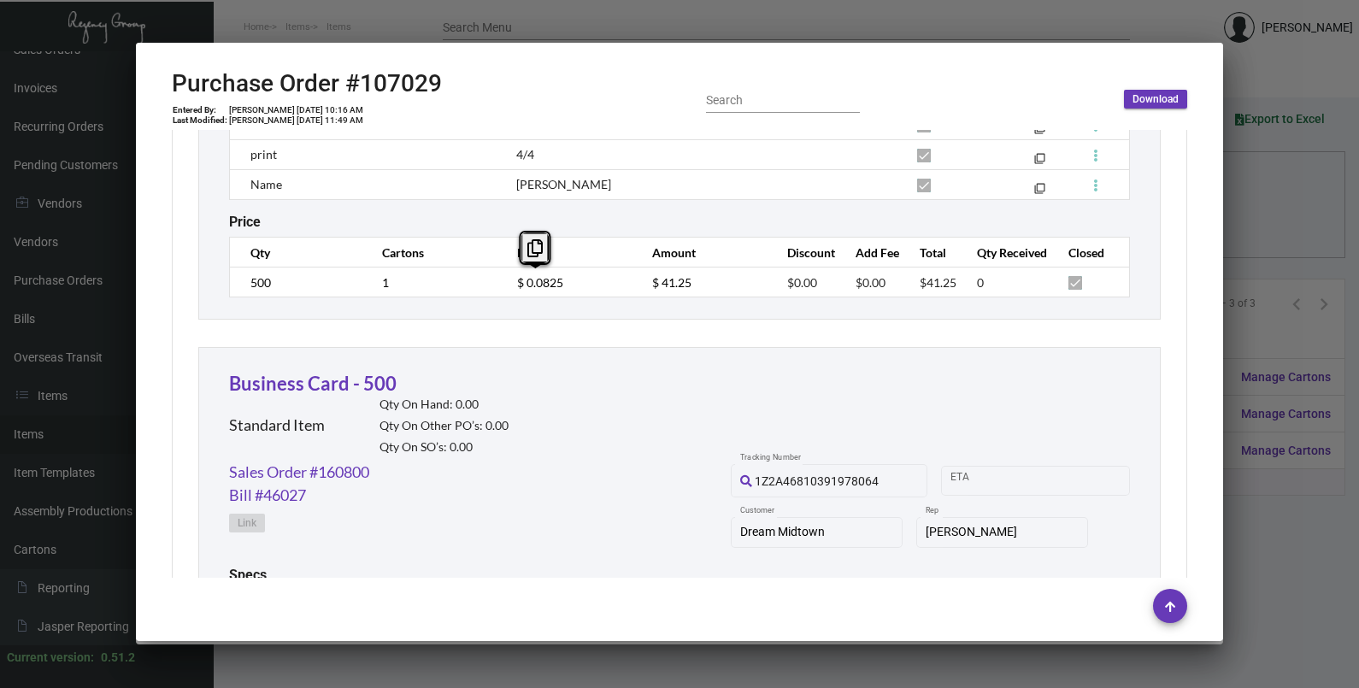
click at [500, 285] on td "$ 0.0825" at bounding box center [567, 283] width 135 height 30
click at [329, 475] on link "Sales Order #160800" at bounding box center [299, 472] width 140 height 23
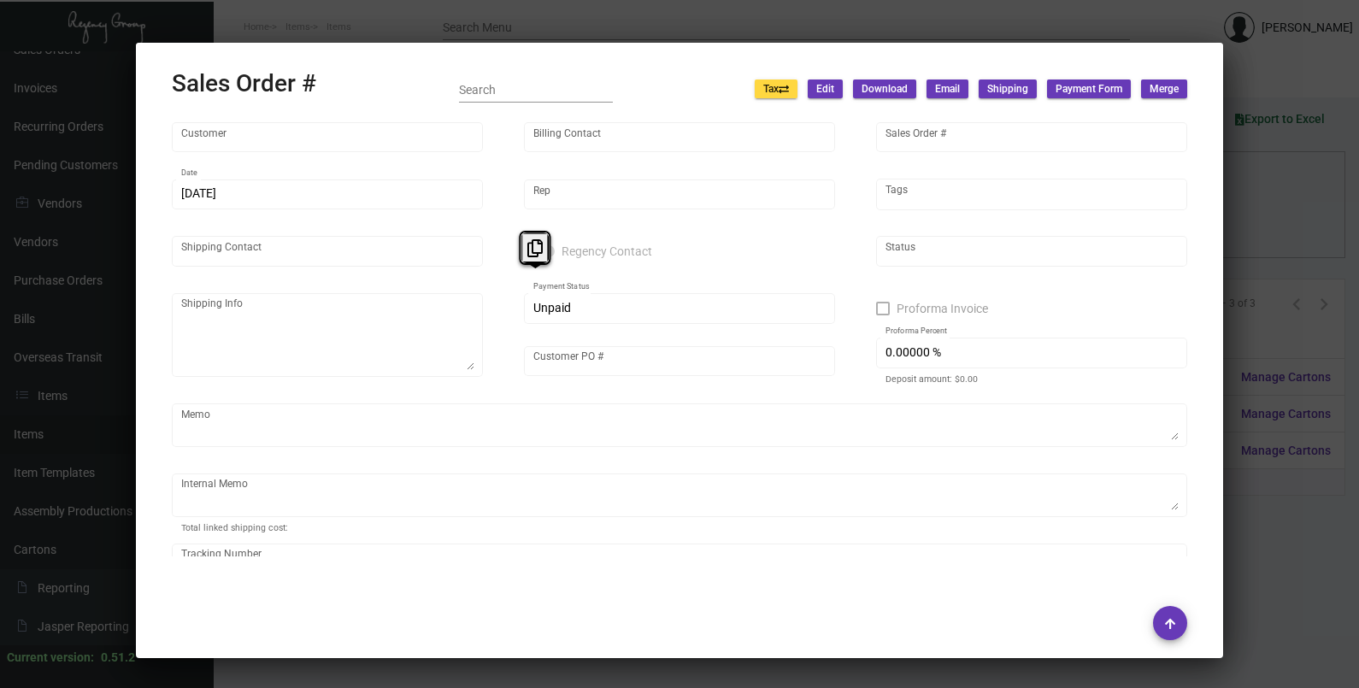
type input "Dream Midtown"
type input "Billing Department"
type input "160800"
type input "[DATE]"
type input "[PERSON_NAME]"
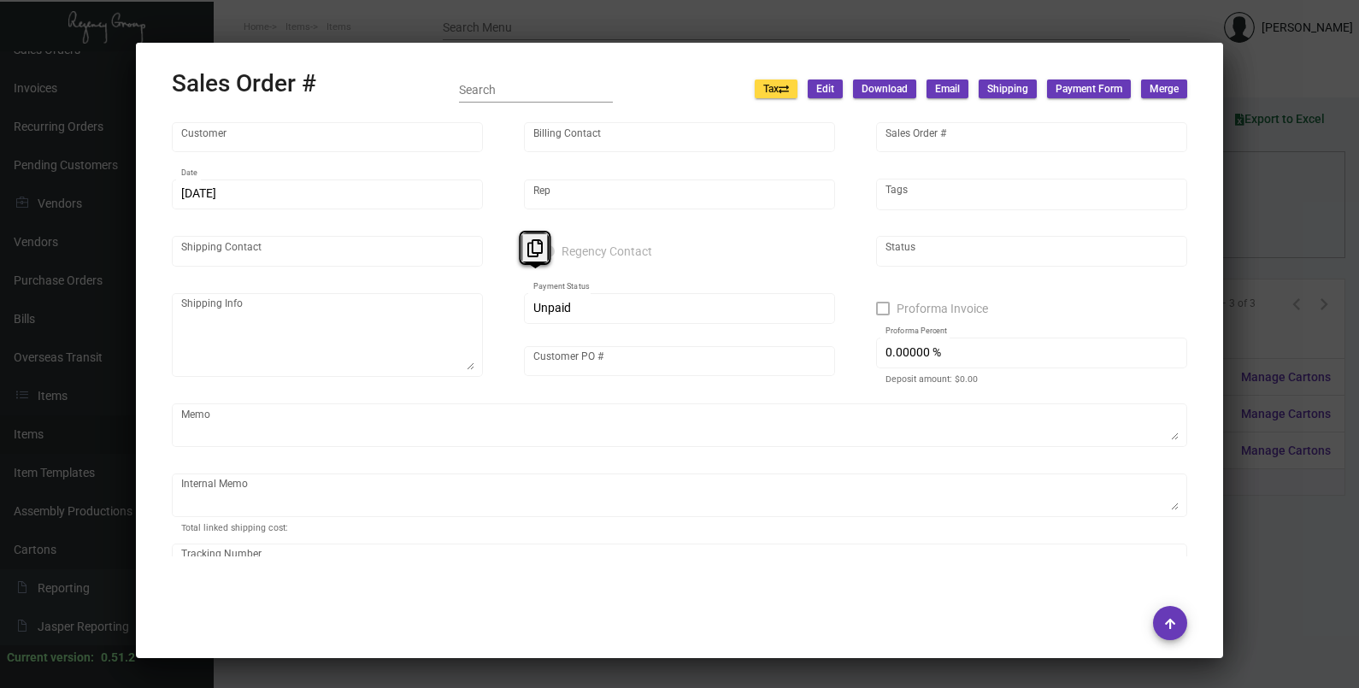
type input "[PERSON_NAME]"
type textarea "Dream Midtown - [PERSON_NAME] [STREET_ADDRESS][US_STATE]"
type input "339725"
type input "United States Dollar $"
type input "$ 112.76"
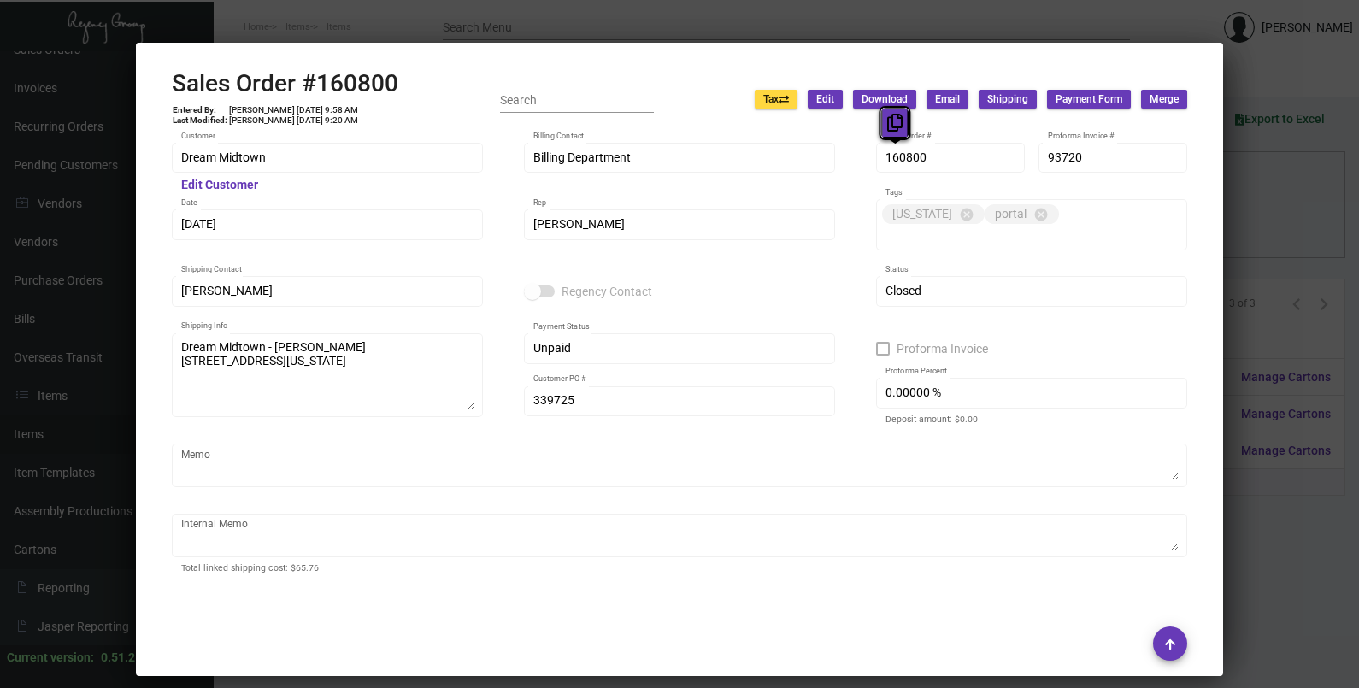
drag, startPoint x: 913, startPoint y: 162, endPoint x: 905, endPoint y: 119, distance: 43.4
click at [891, 128] on icon at bounding box center [894, 123] width 15 height 18
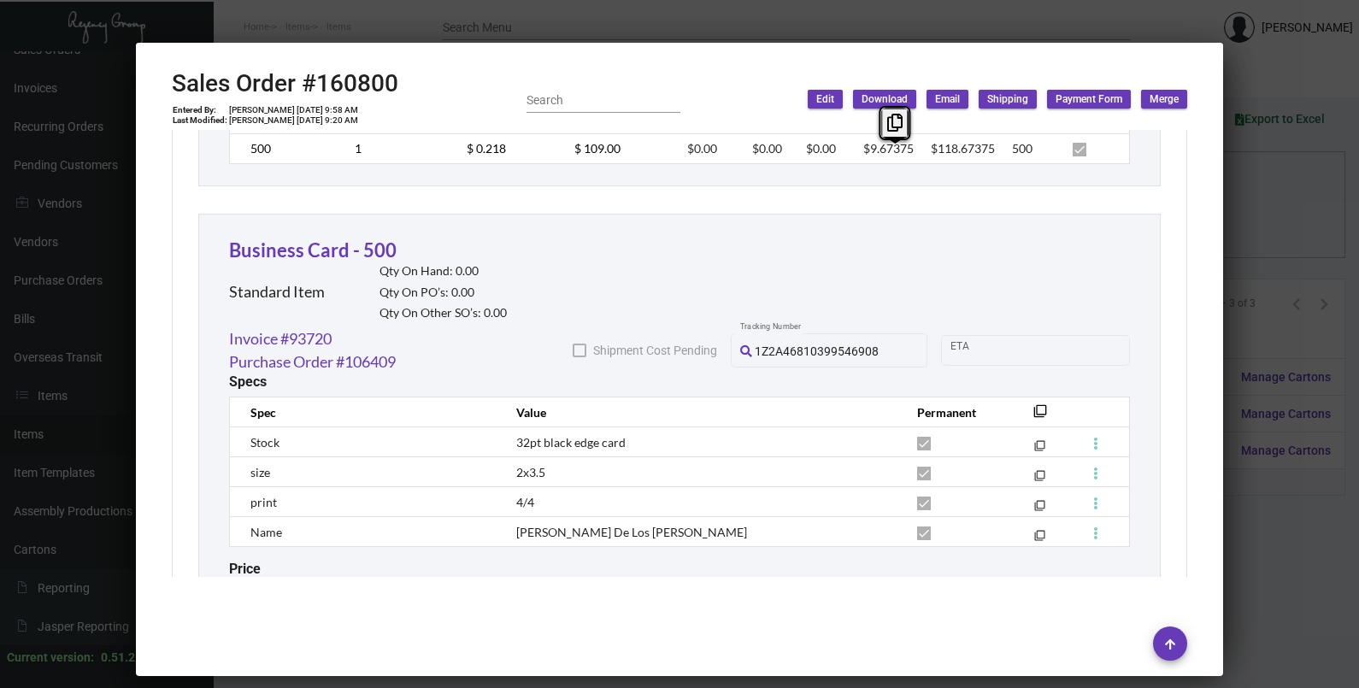
scroll to position [1175, 0]
